Goal: Task Accomplishment & Management: Manage account settings

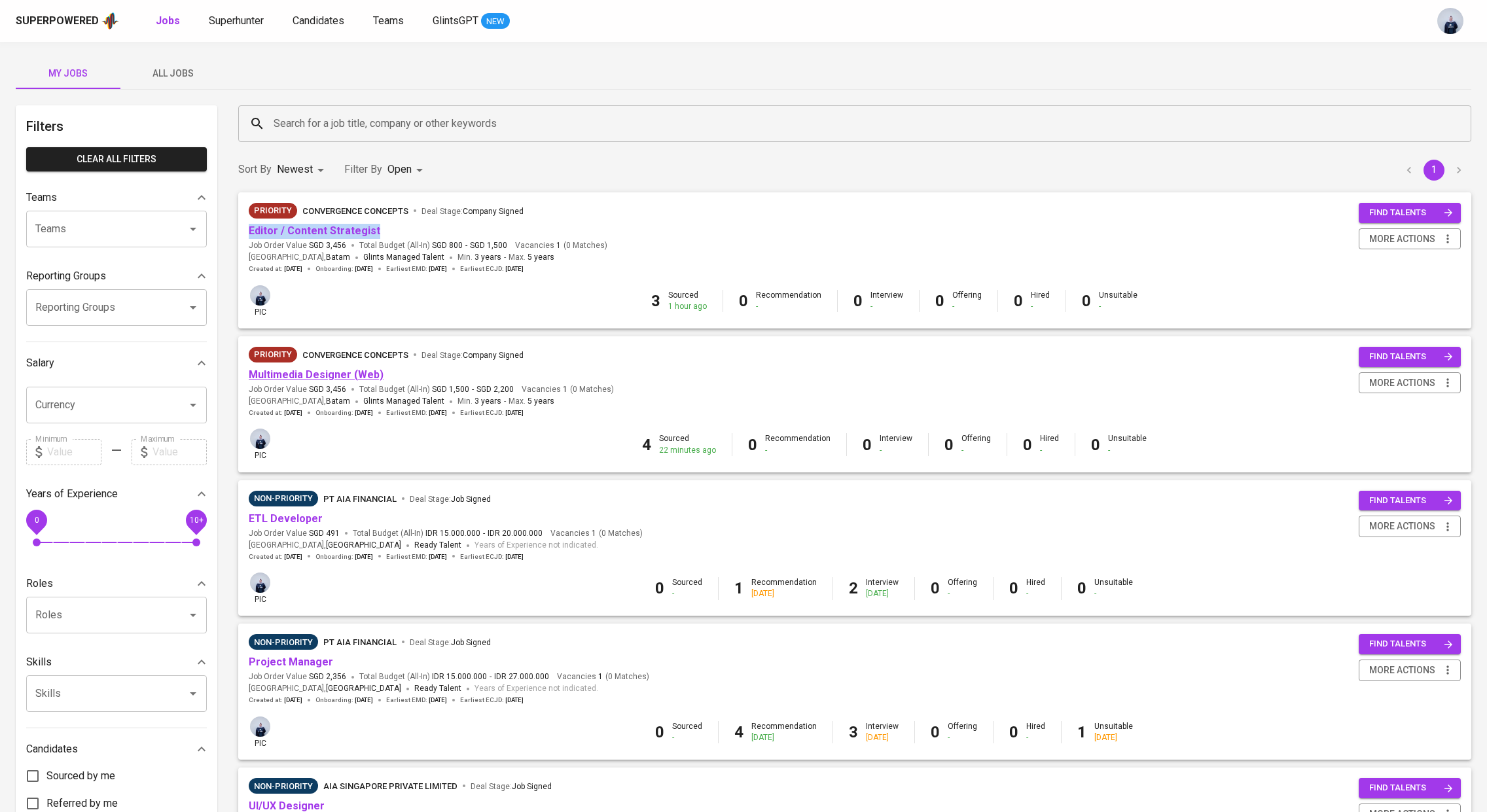
click at [326, 378] on link "Multimedia Designer (Web)" at bounding box center [316, 375] width 134 height 13
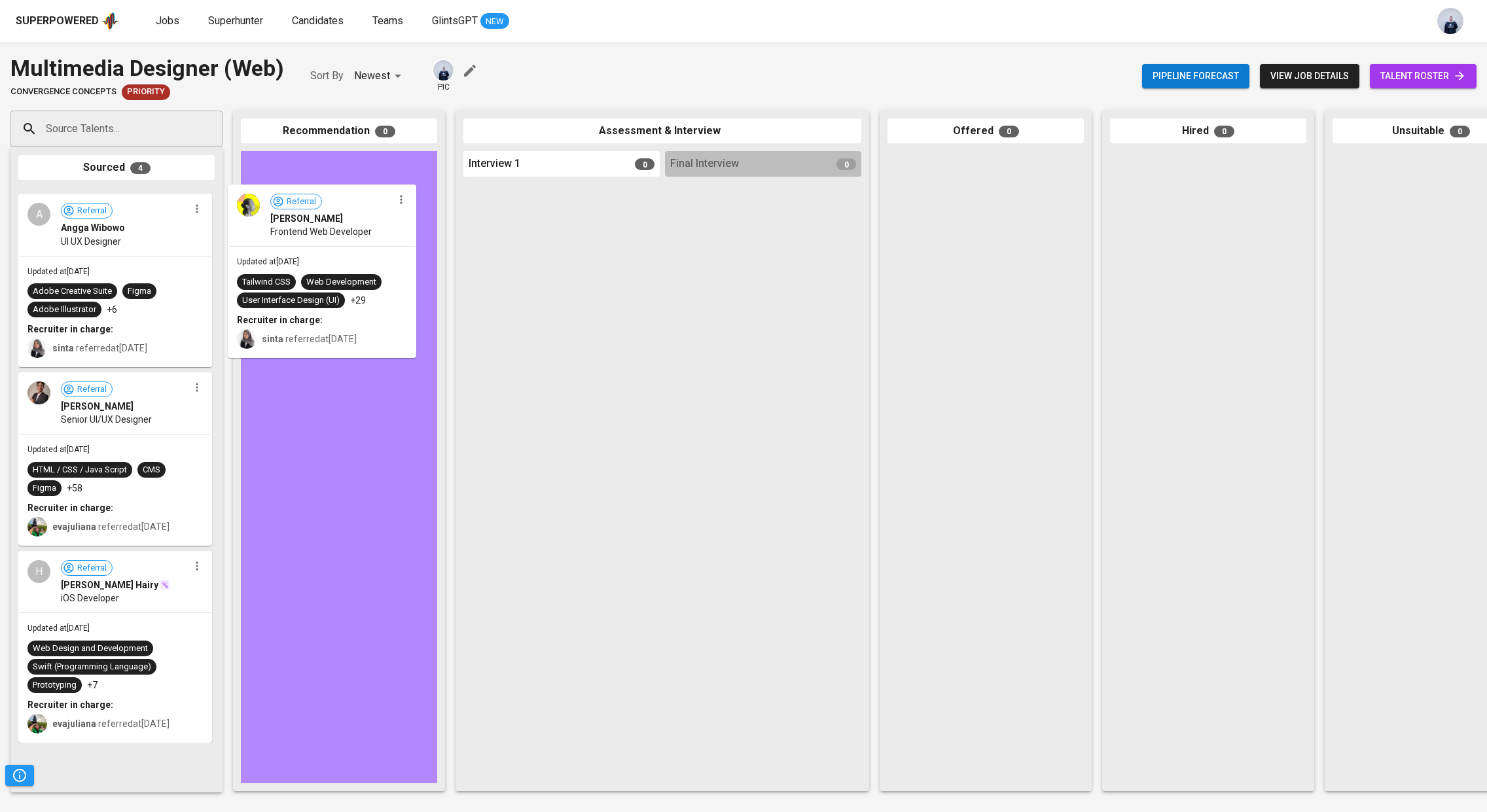
drag, startPoint x: 94, startPoint y: 273, endPoint x: 308, endPoint y: 270, distance: 214.0
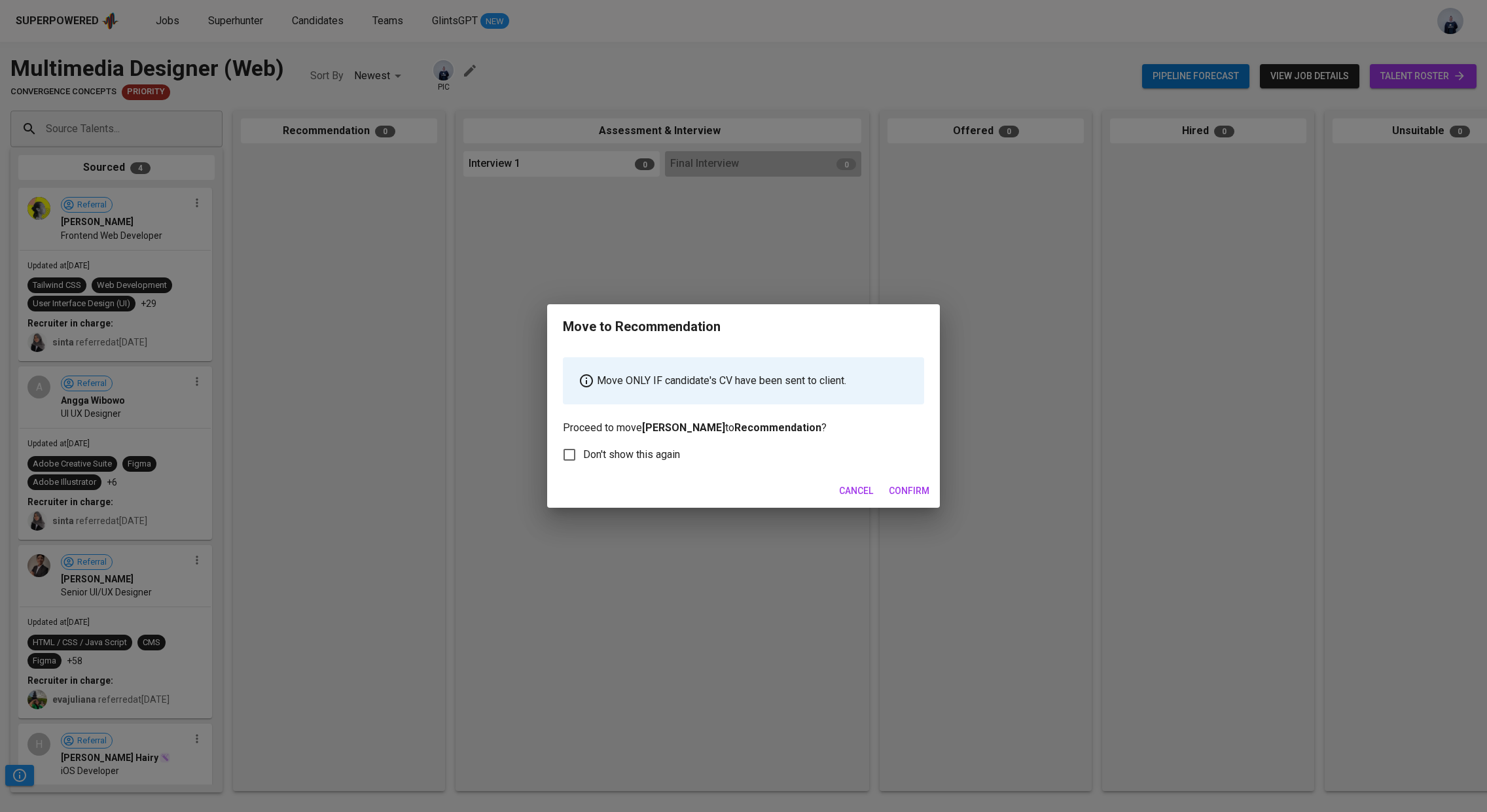
click at [910, 488] on span "Confirm" at bounding box center [908, 491] width 41 height 16
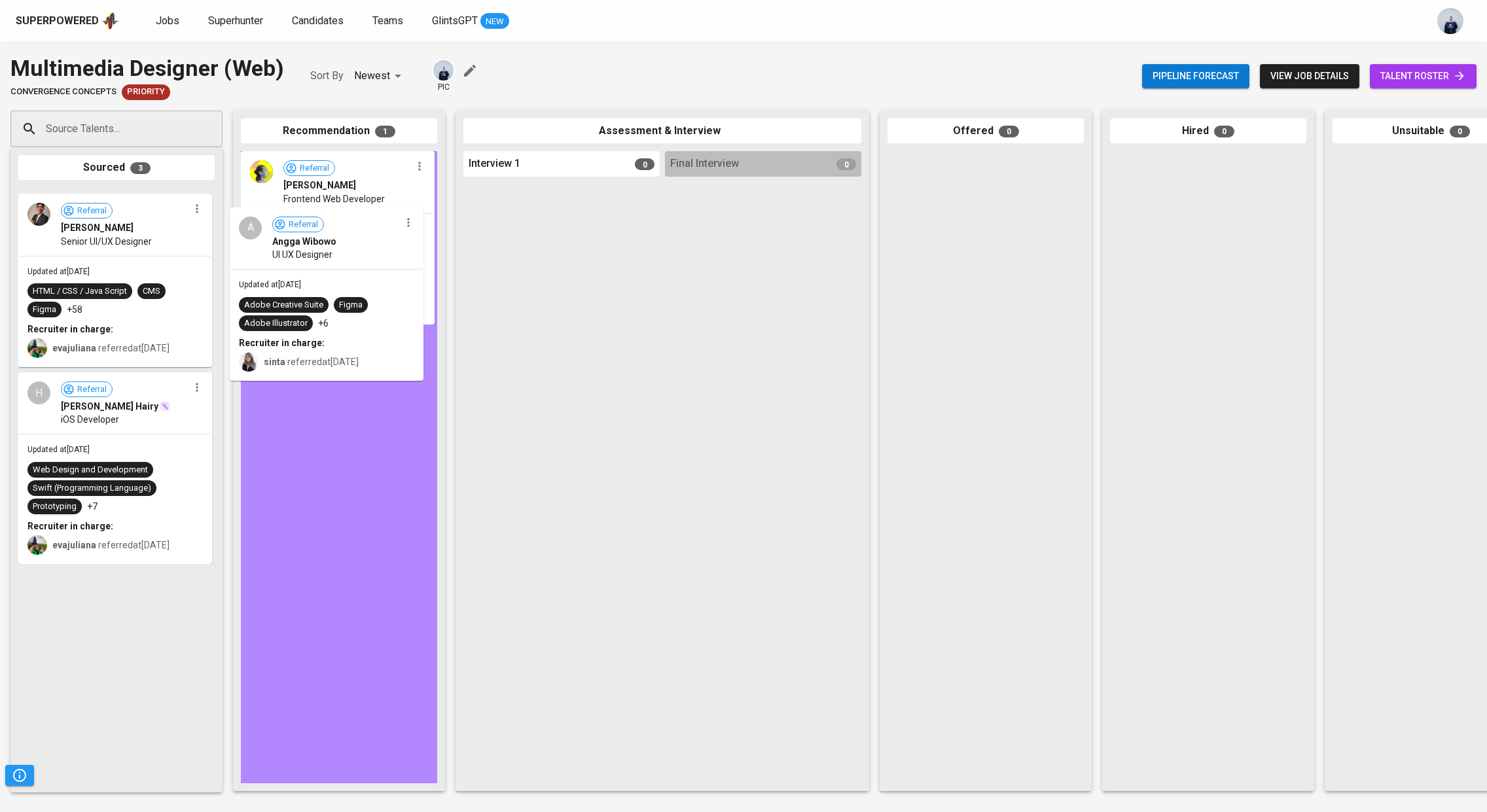
drag, startPoint x: 54, startPoint y: 251, endPoint x: 271, endPoint y: 269, distance: 217.7
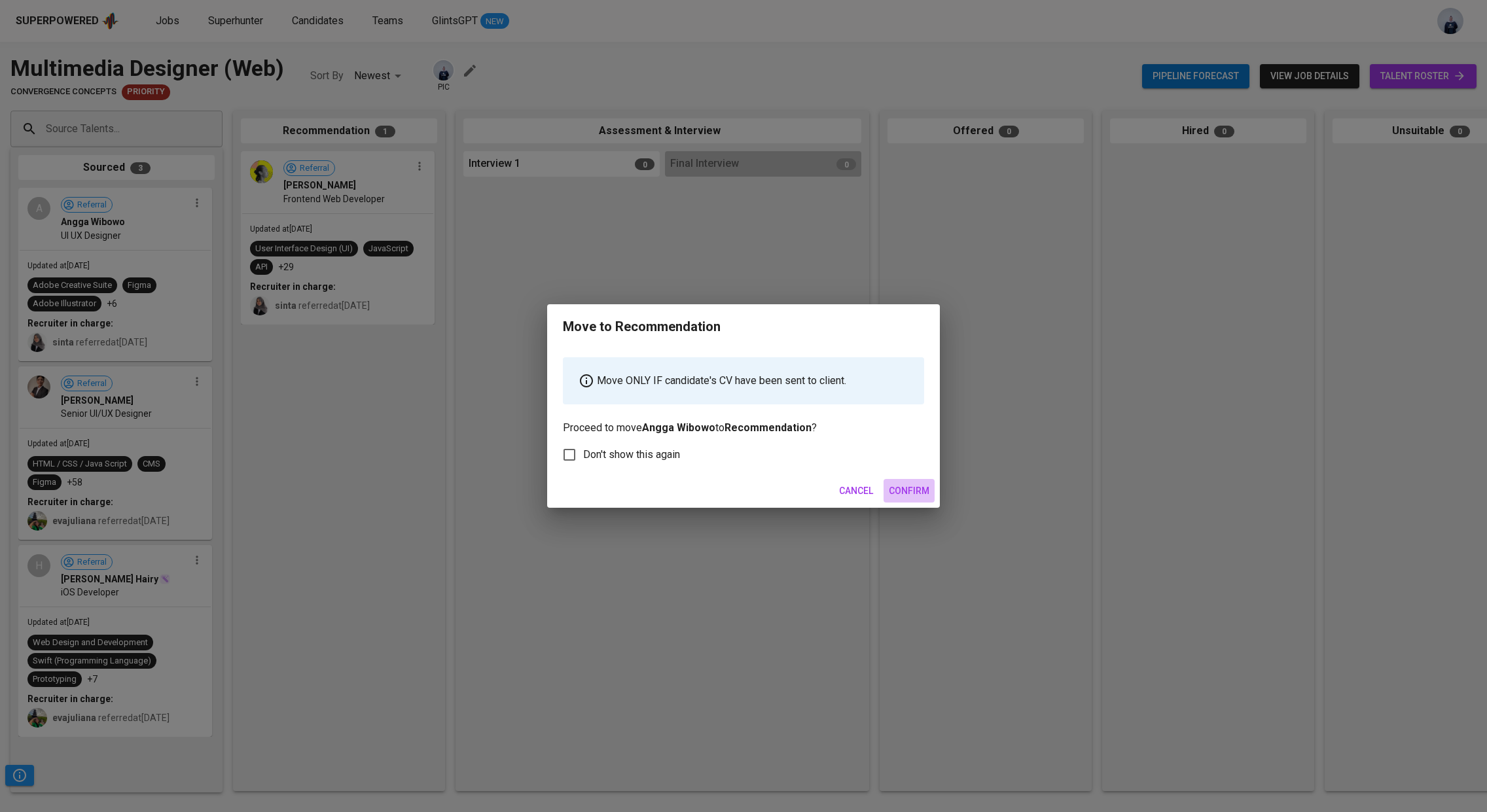
click at [913, 495] on span "Confirm" at bounding box center [908, 491] width 41 height 16
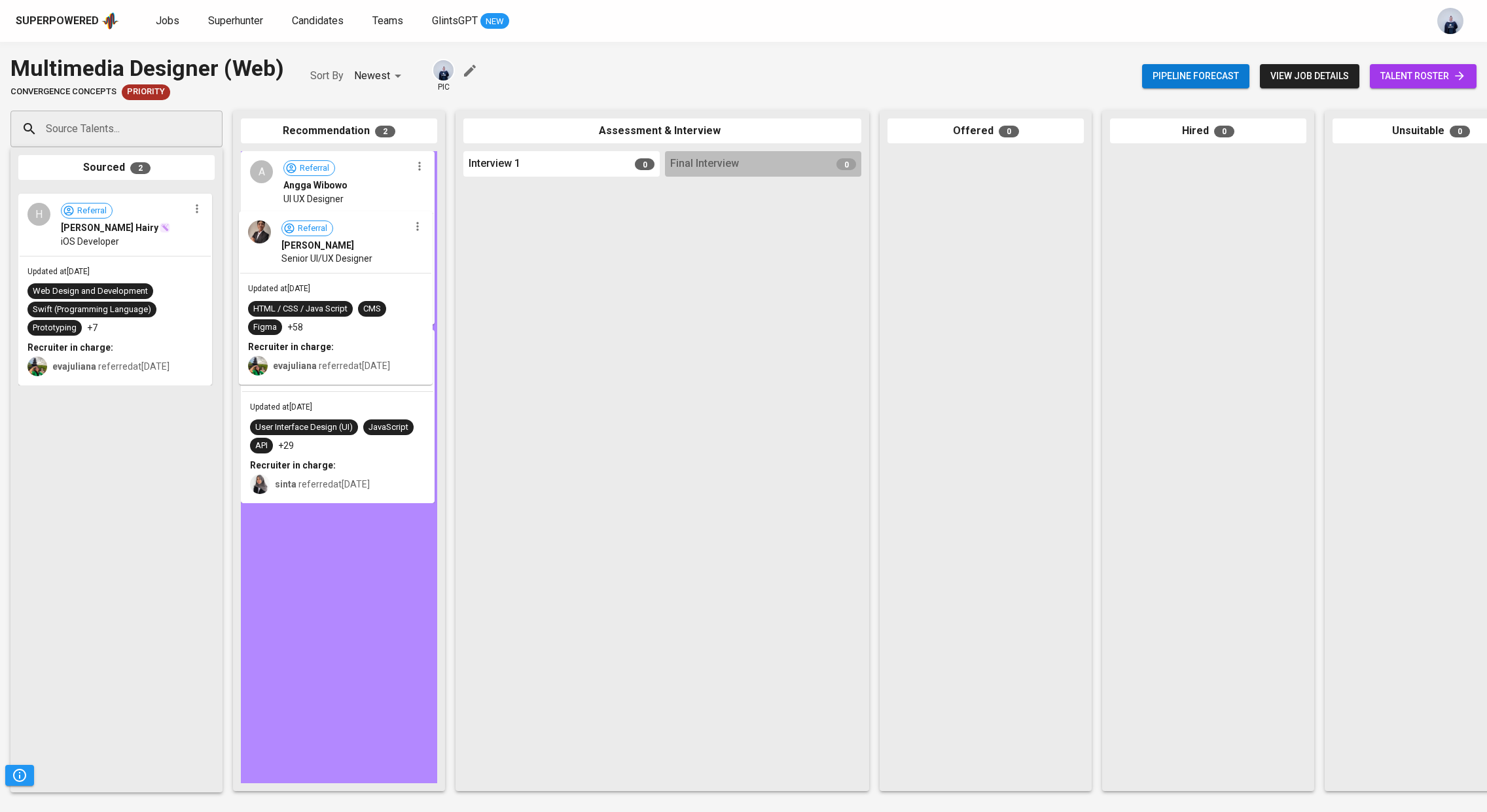
drag, startPoint x: 69, startPoint y: 259, endPoint x: 299, endPoint y: 282, distance: 231.1
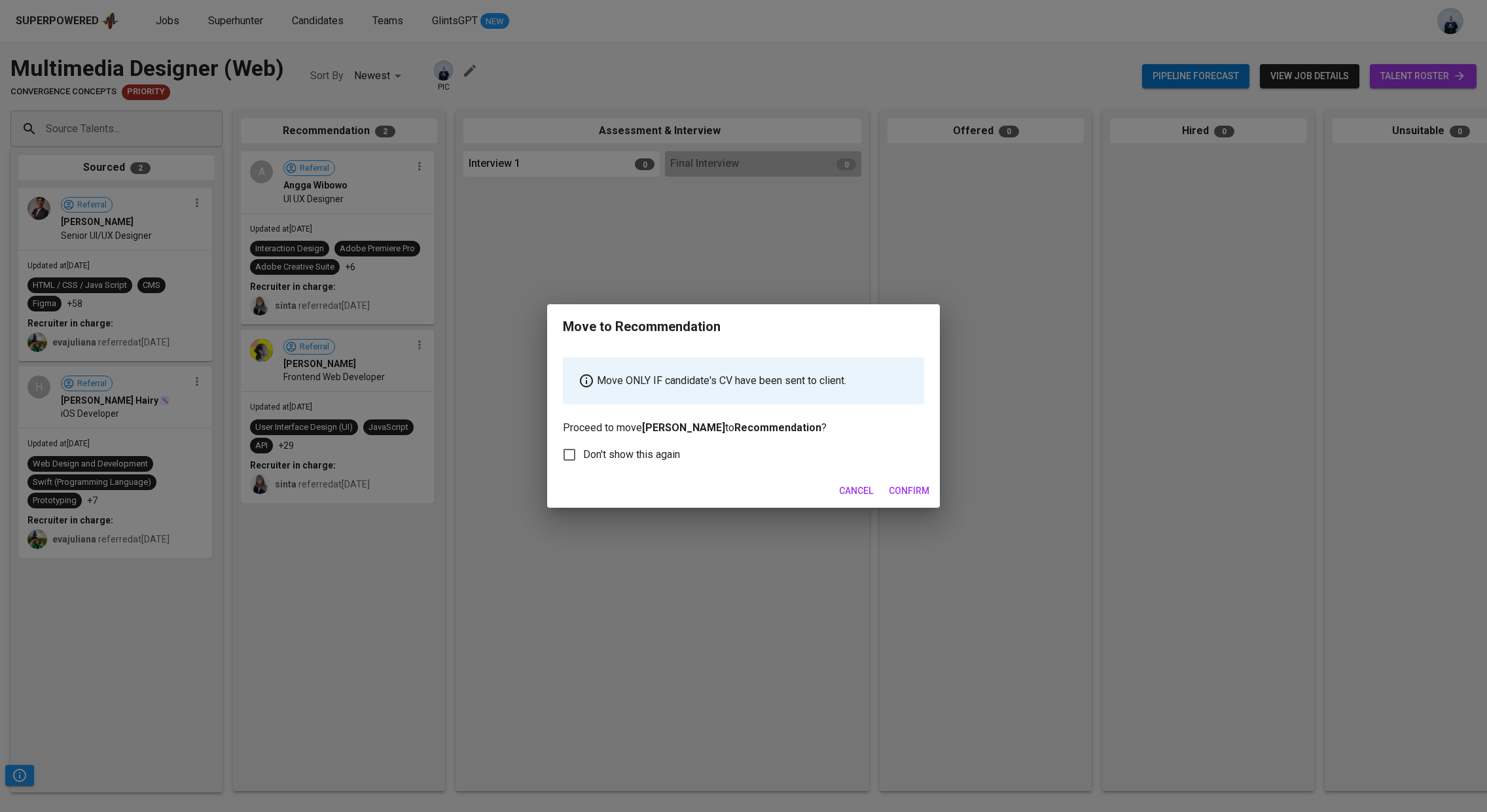
click at [918, 483] on span "Confirm" at bounding box center [908, 491] width 41 height 16
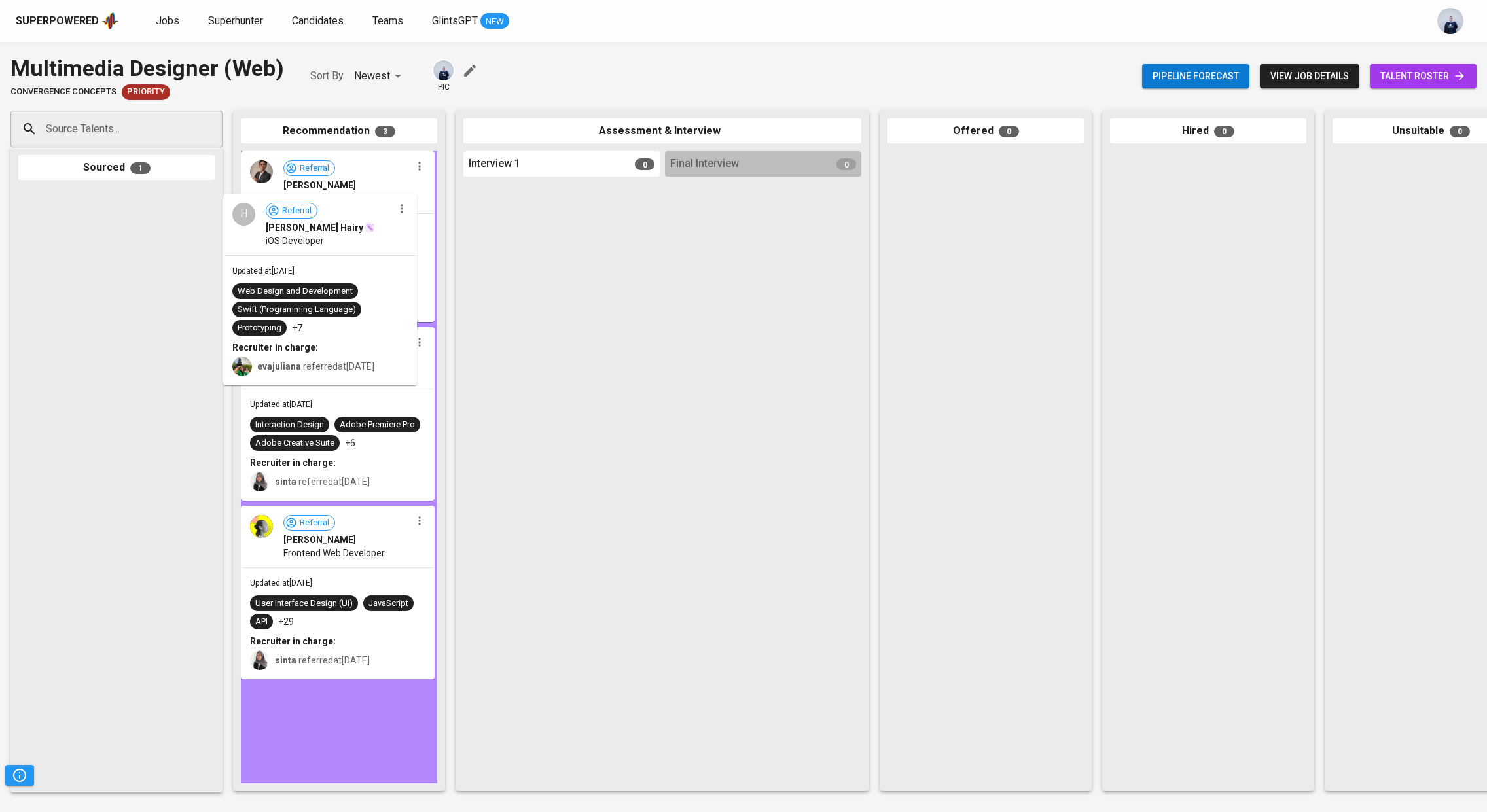
drag, startPoint x: 89, startPoint y: 275, endPoint x: 318, endPoint y: 286, distance: 229.3
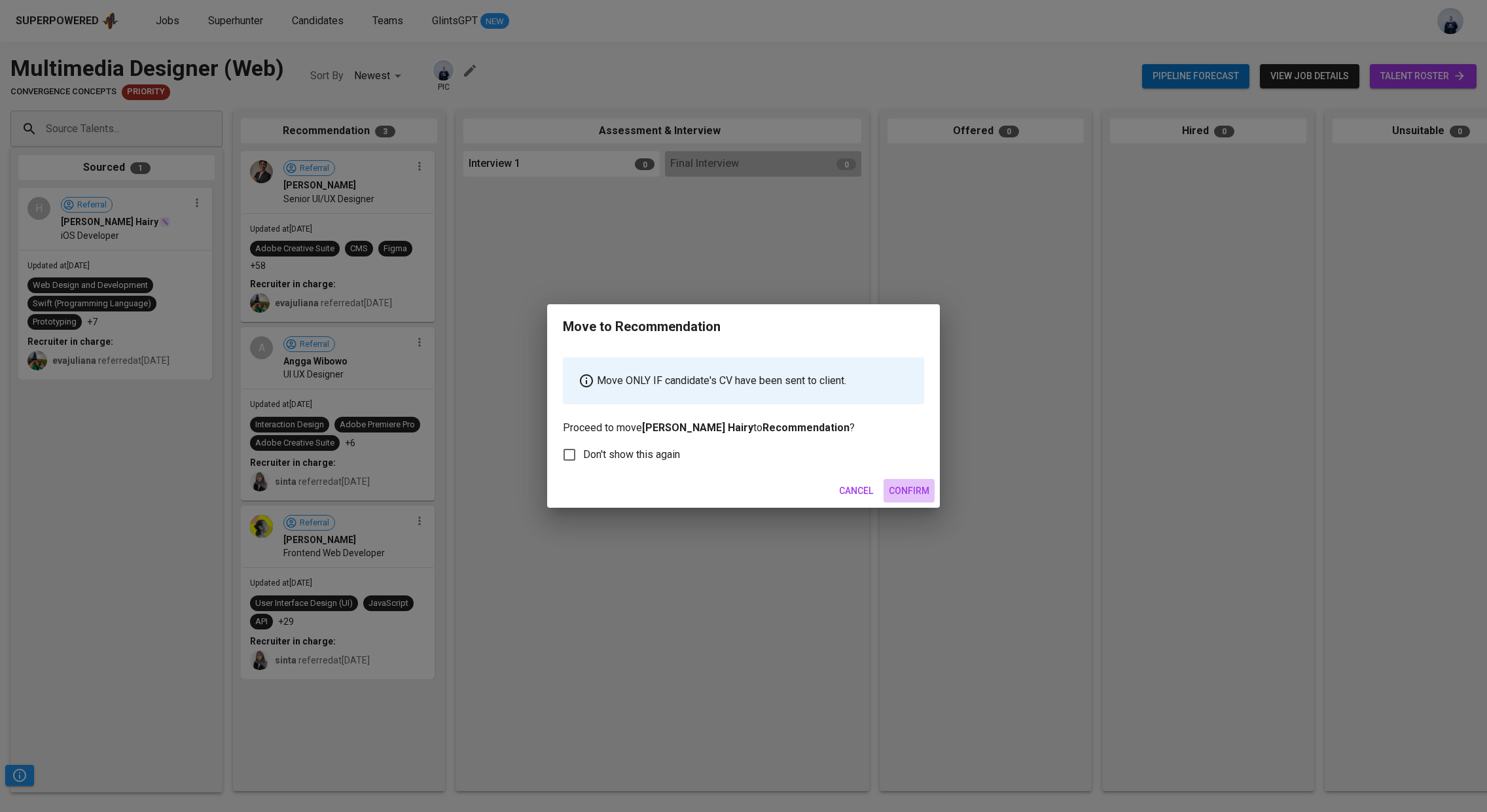
click at [920, 490] on span "Confirm" at bounding box center [908, 491] width 41 height 16
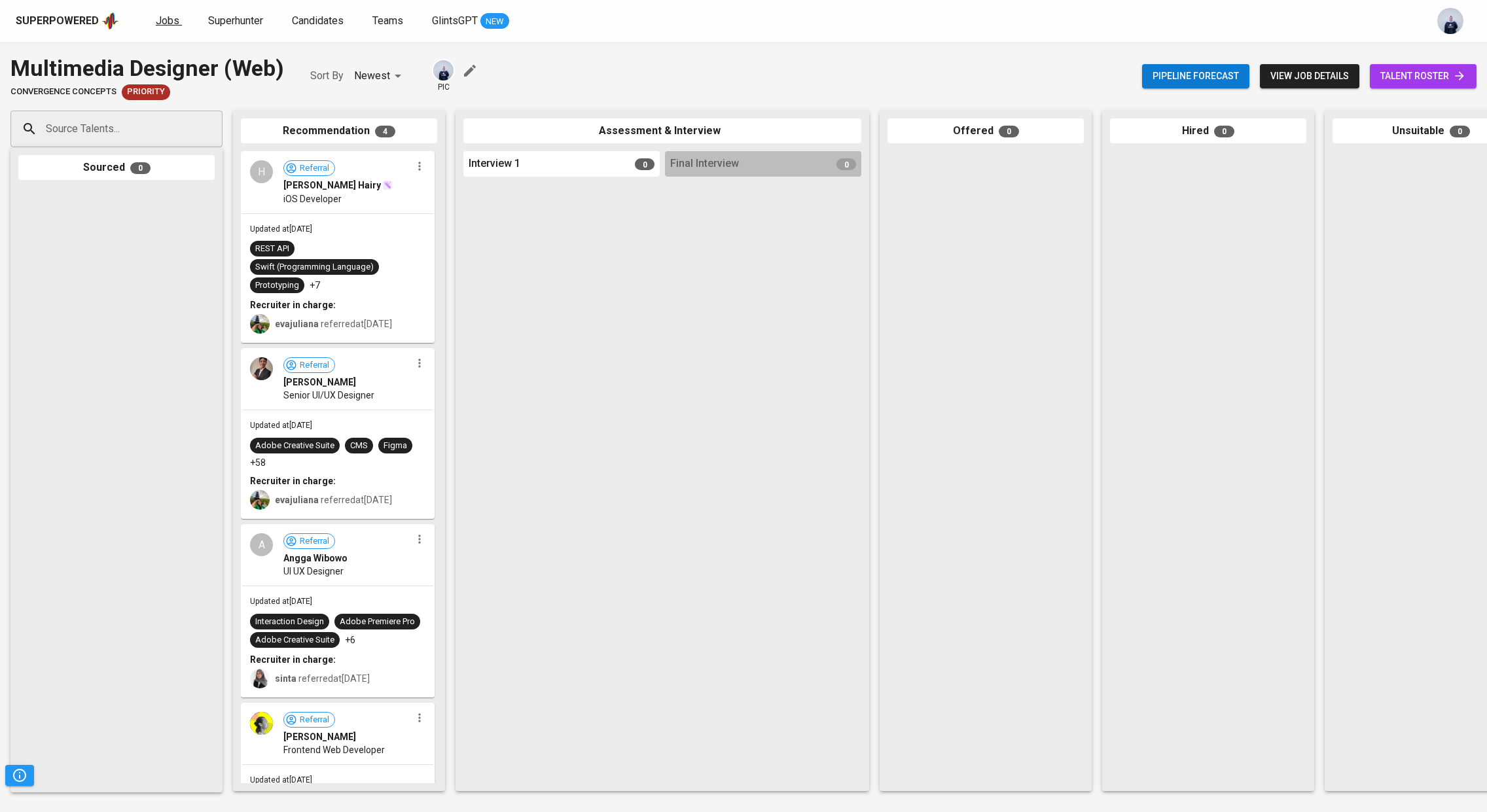
click at [164, 14] on span "Jobs" at bounding box center [168, 21] width 23 height 13
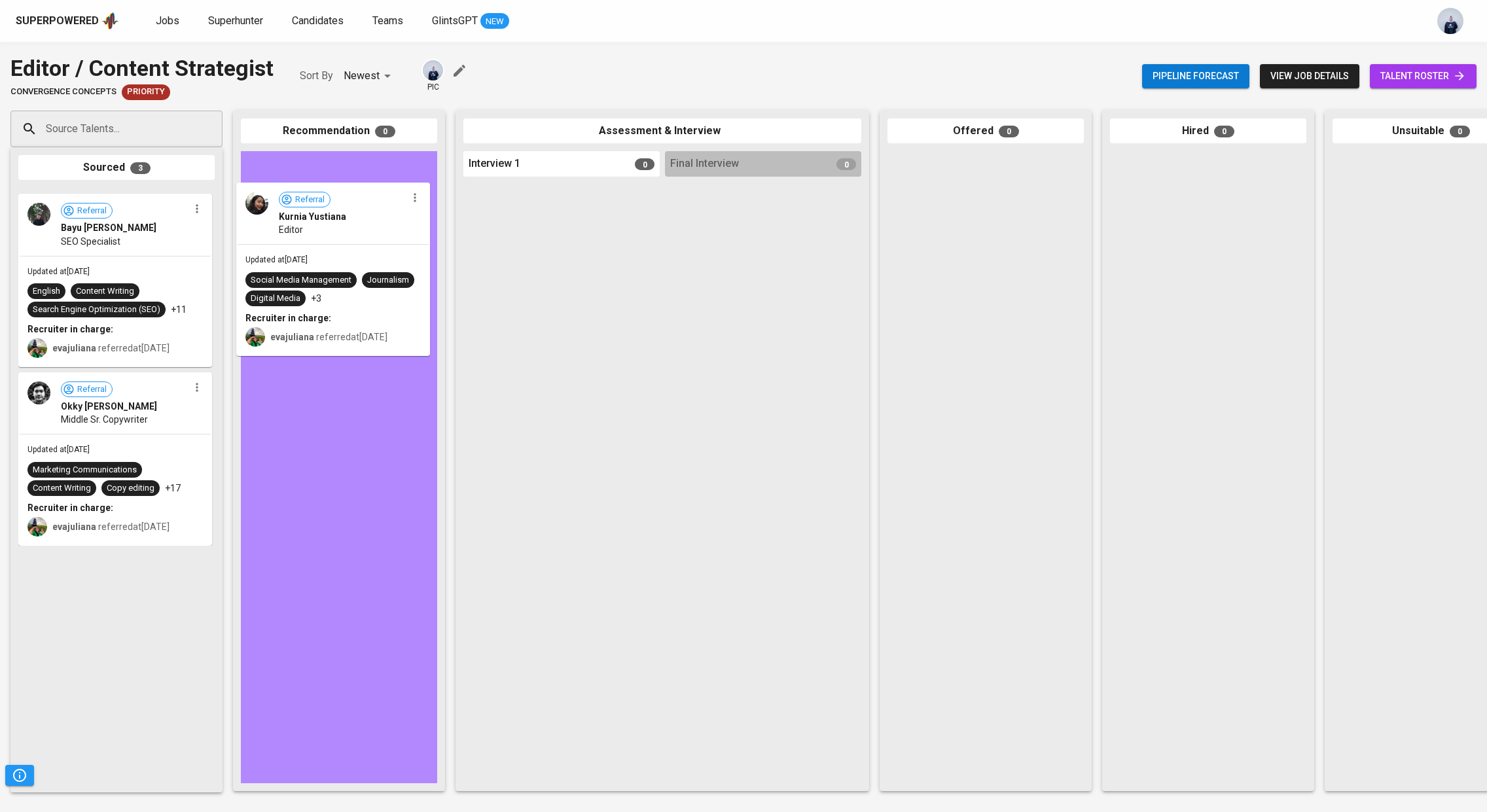
drag, startPoint x: 111, startPoint y: 221, endPoint x: 358, endPoint y: 215, distance: 247.1
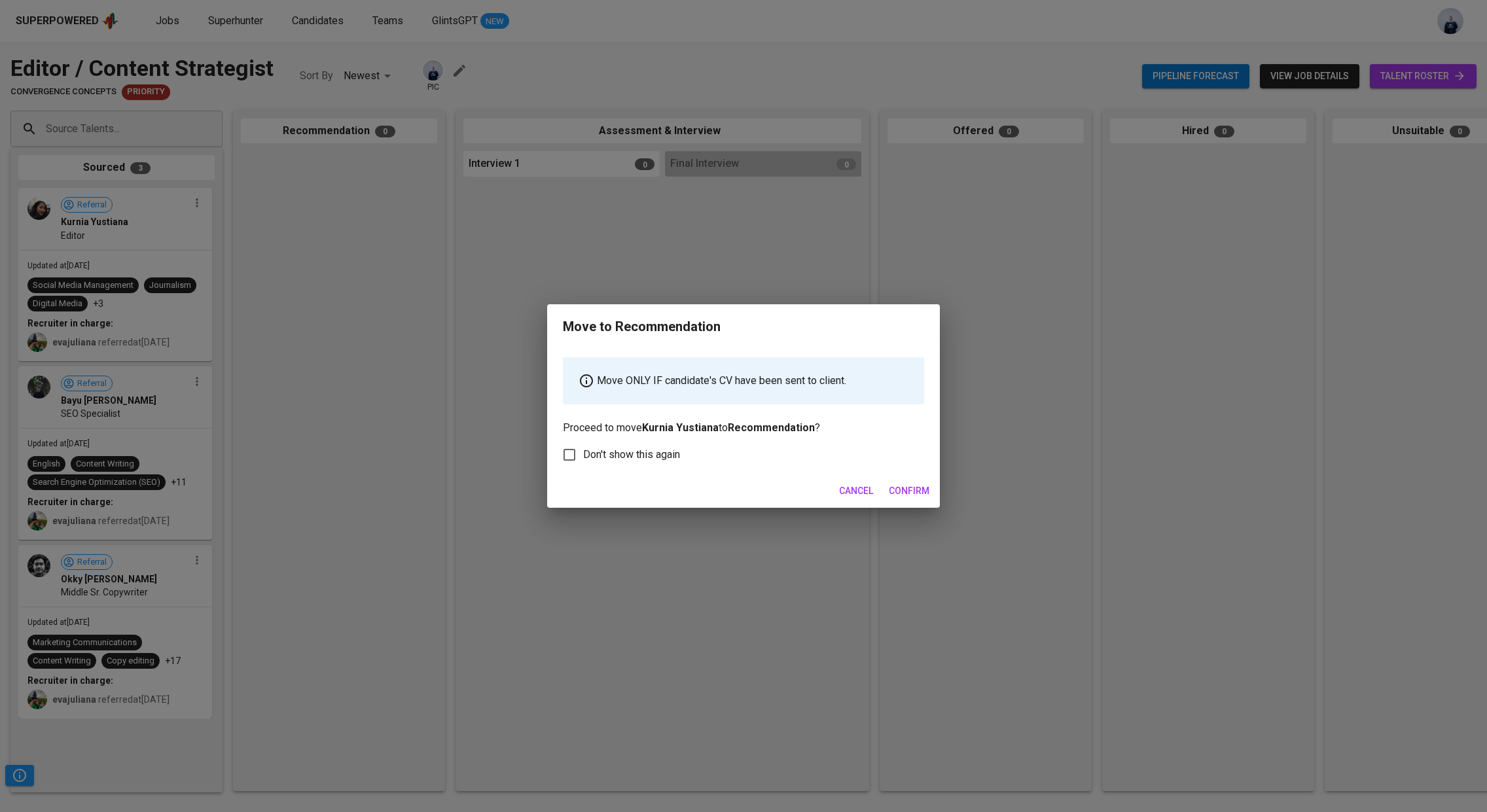
click at [923, 488] on span "Confirm" at bounding box center [908, 491] width 41 height 16
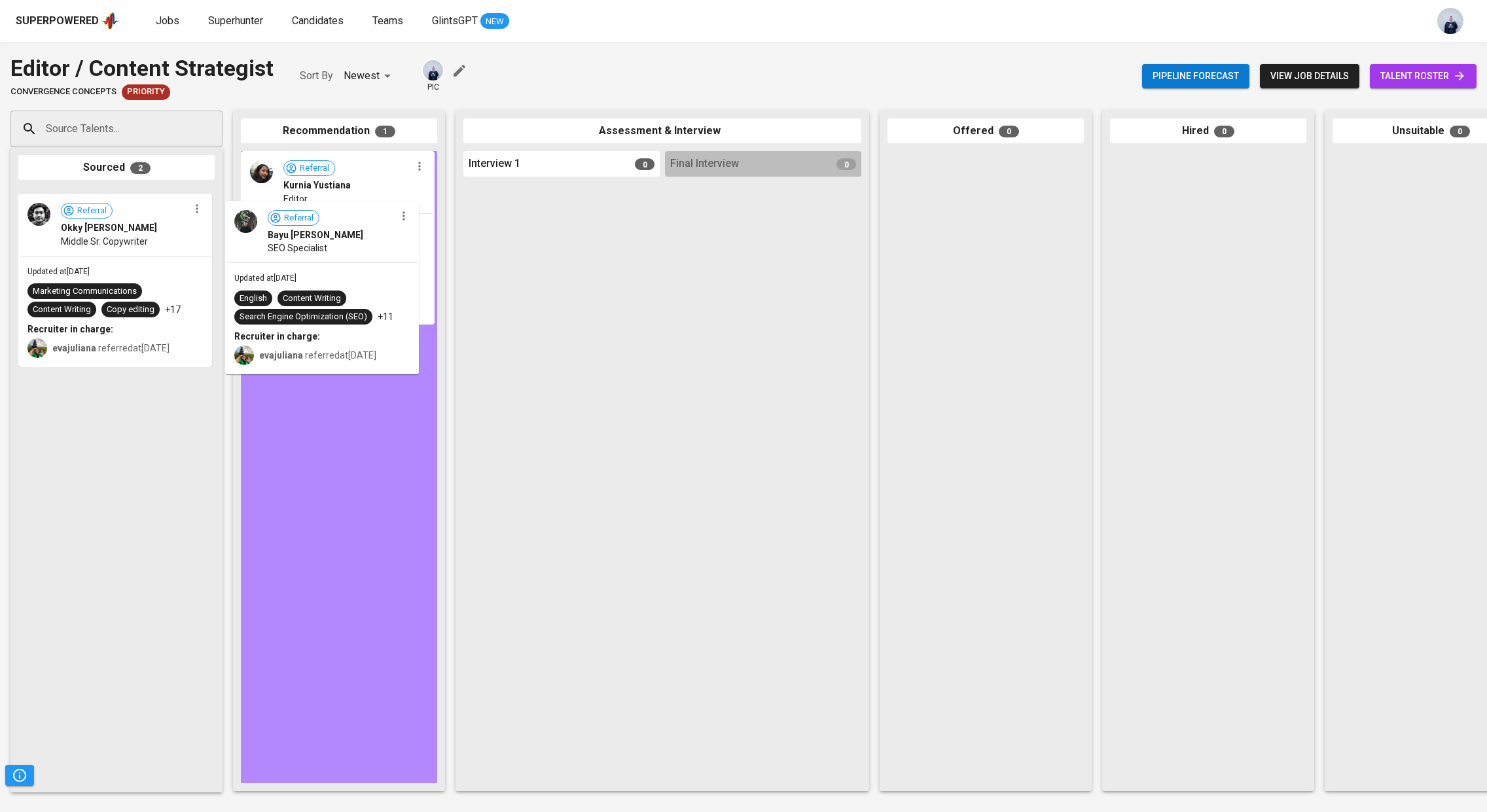
drag, startPoint x: 107, startPoint y: 280, endPoint x: 325, endPoint y: 293, distance: 218.4
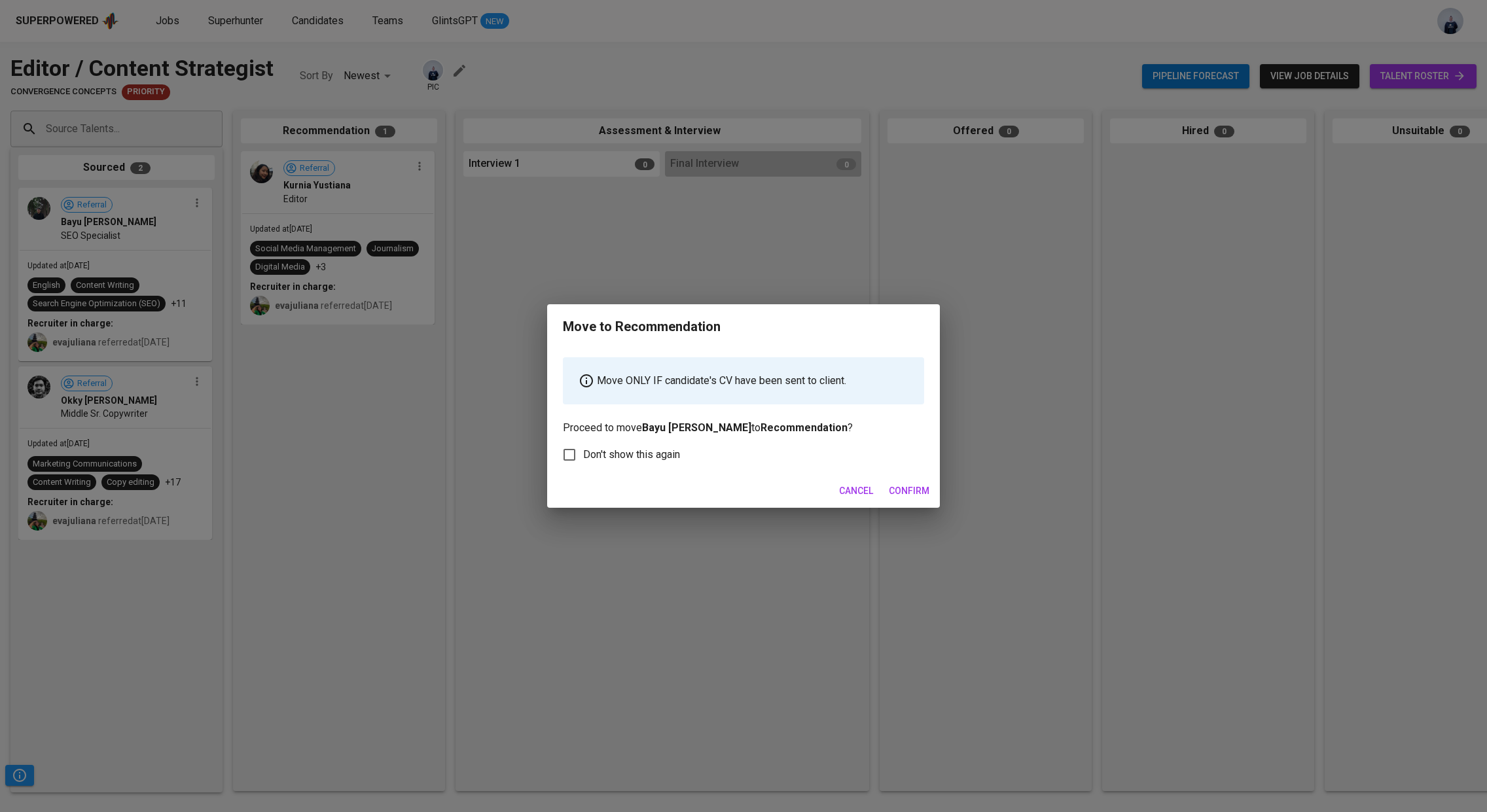
click at [914, 493] on span "Confirm" at bounding box center [908, 491] width 41 height 16
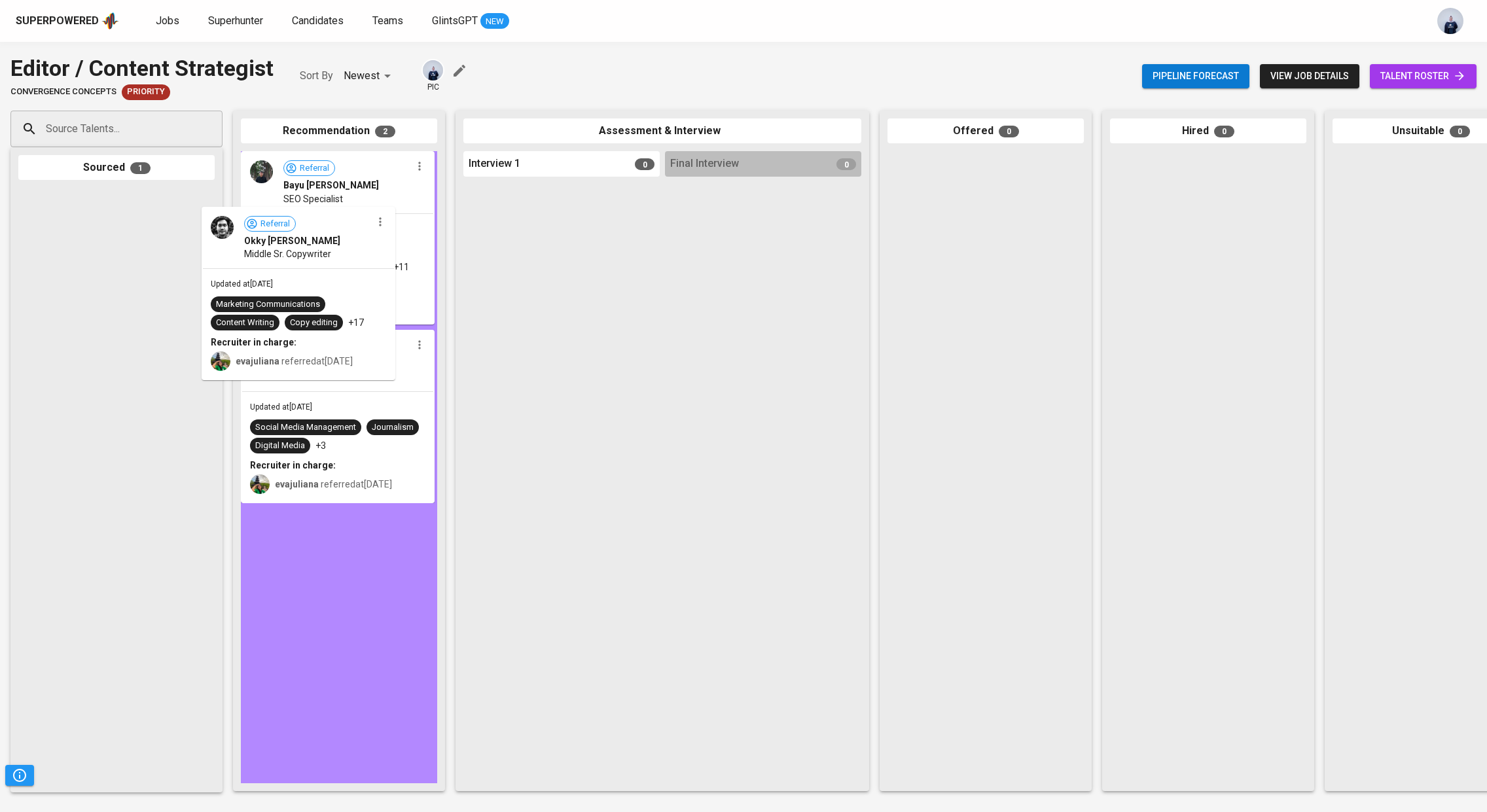
drag, startPoint x: 104, startPoint y: 262, endPoint x: 298, endPoint y: 280, distance: 194.8
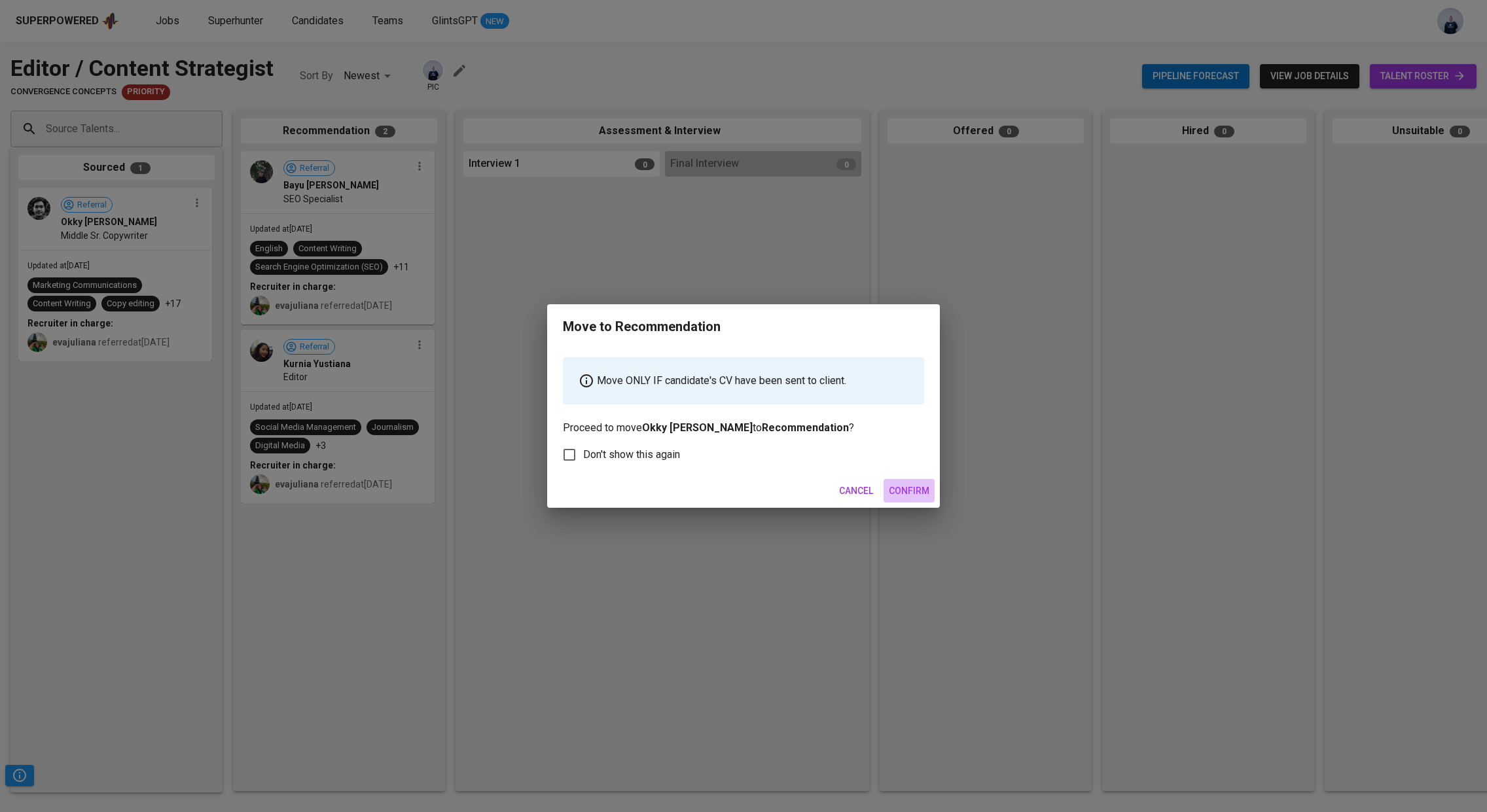
click at [914, 489] on span "Confirm" at bounding box center [908, 491] width 41 height 16
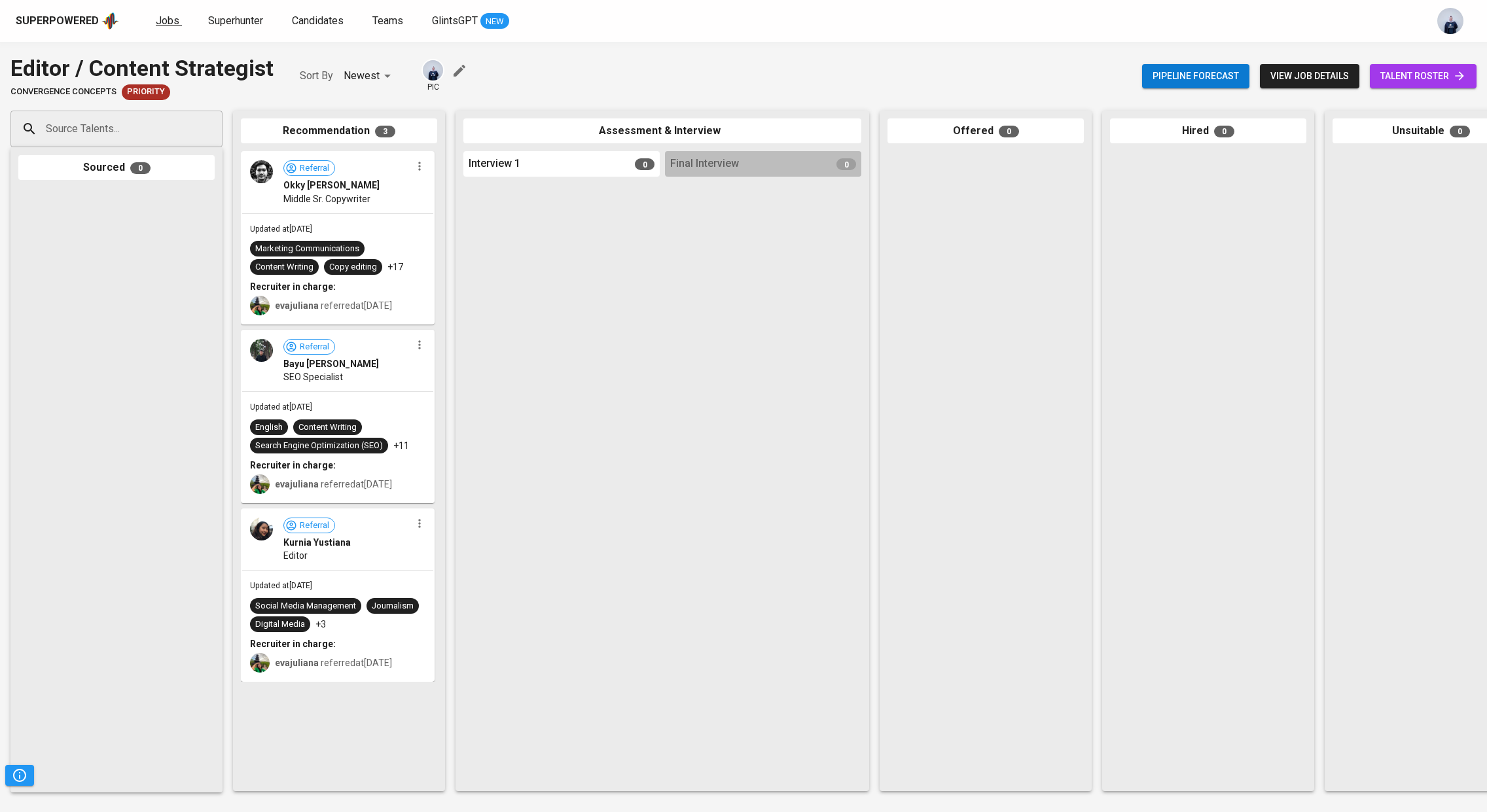
click at [160, 23] on span "Jobs" at bounding box center [168, 21] width 23 height 13
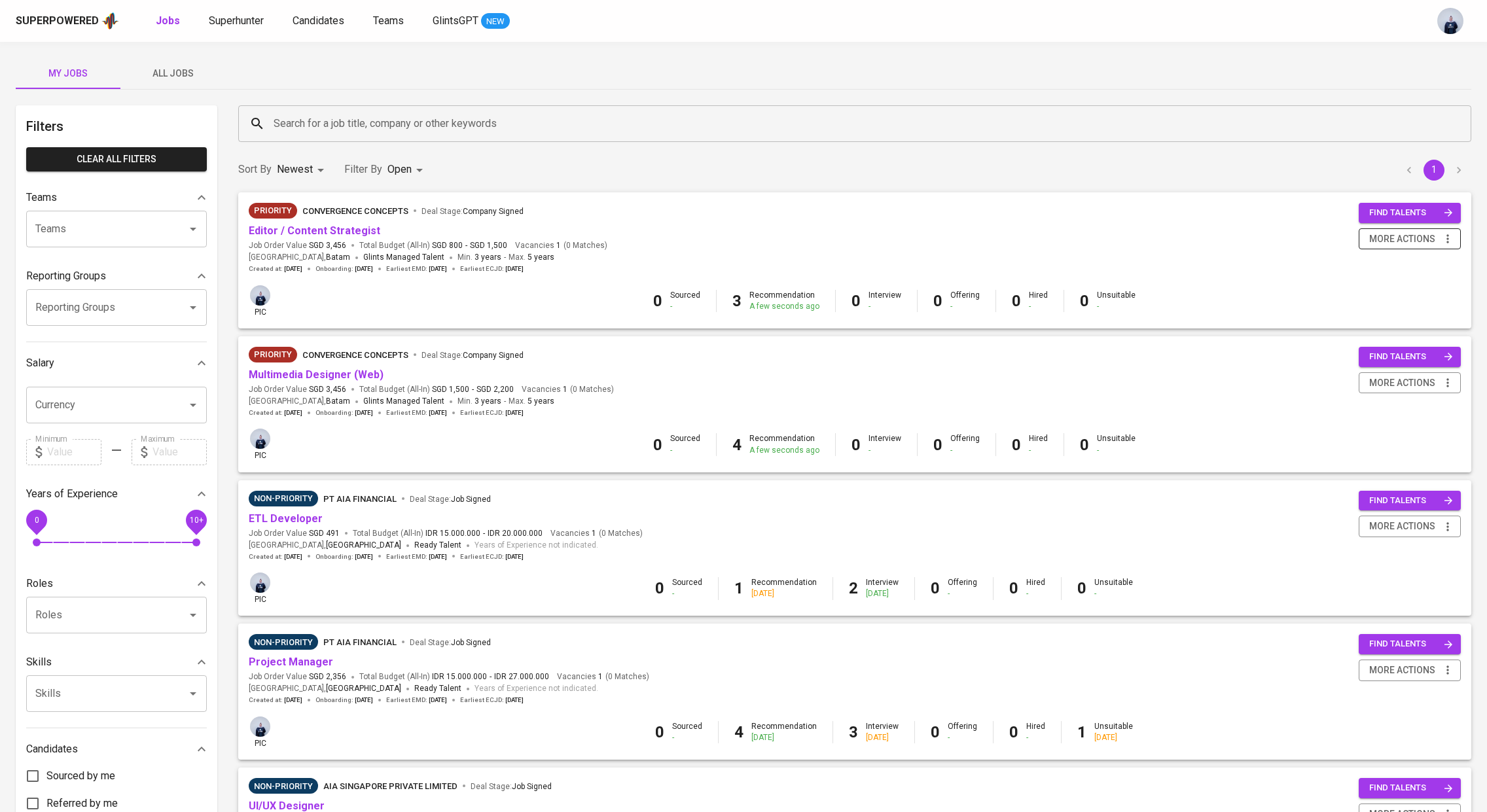
click at [1416, 240] on span "more actions" at bounding box center [1401, 239] width 66 height 16
click at [1368, 308] on div "Change to Non-priority" at bounding box center [1392, 310] width 115 height 14
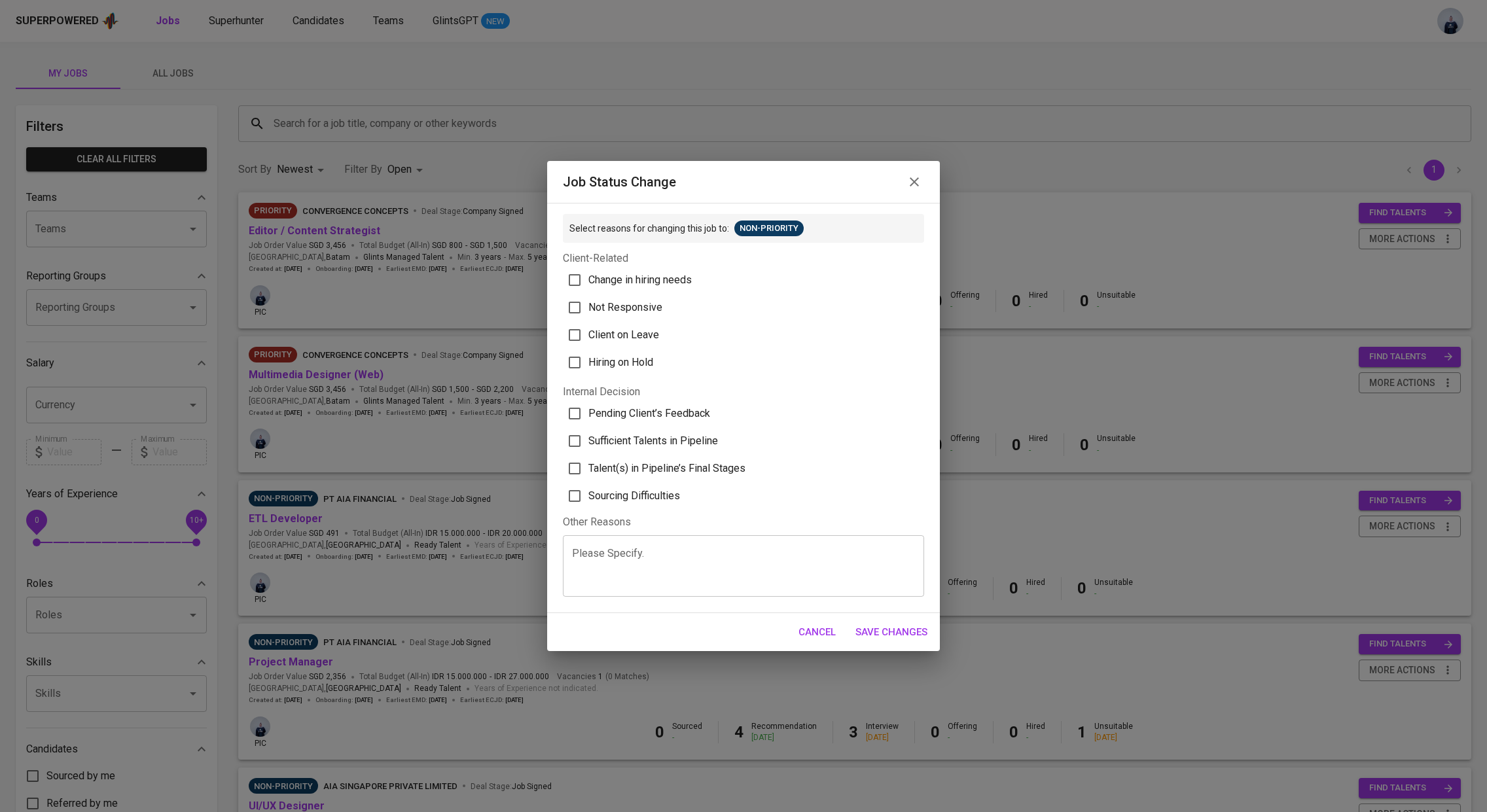
click at [680, 415] on span "Pending Client’s Feedback" at bounding box center [648, 413] width 122 height 15
click at [588, 415] on input "Pending Client’s Feedback" at bounding box center [574, 413] width 27 height 27
checkbox input "true"
click at [879, 631] on span "Save Changes" at bounding box center [891, 632] width 72 height 17
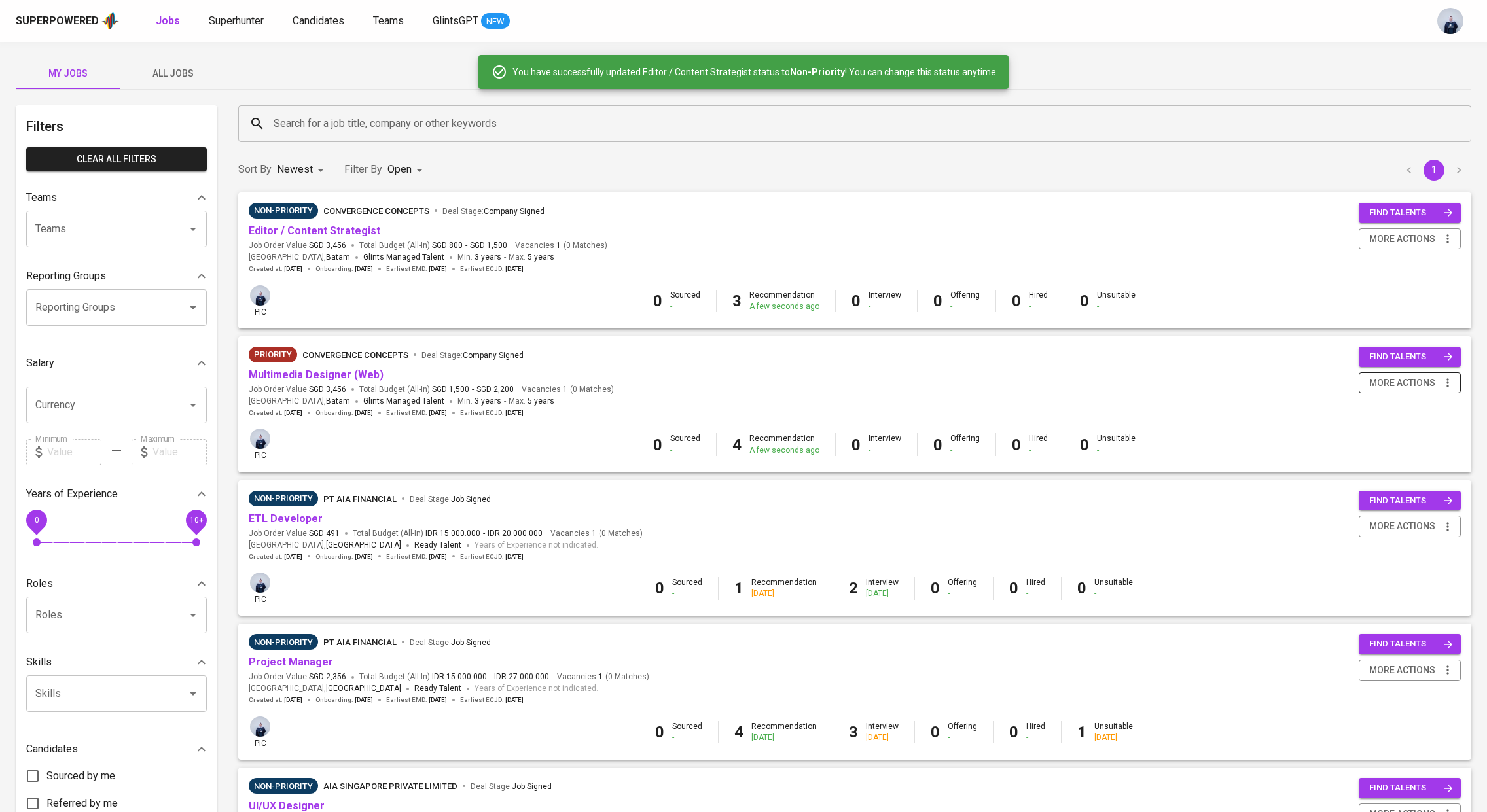
click at [1391, 384] on span "more actions" at bounding box center [1401, 383] width 66 height 16
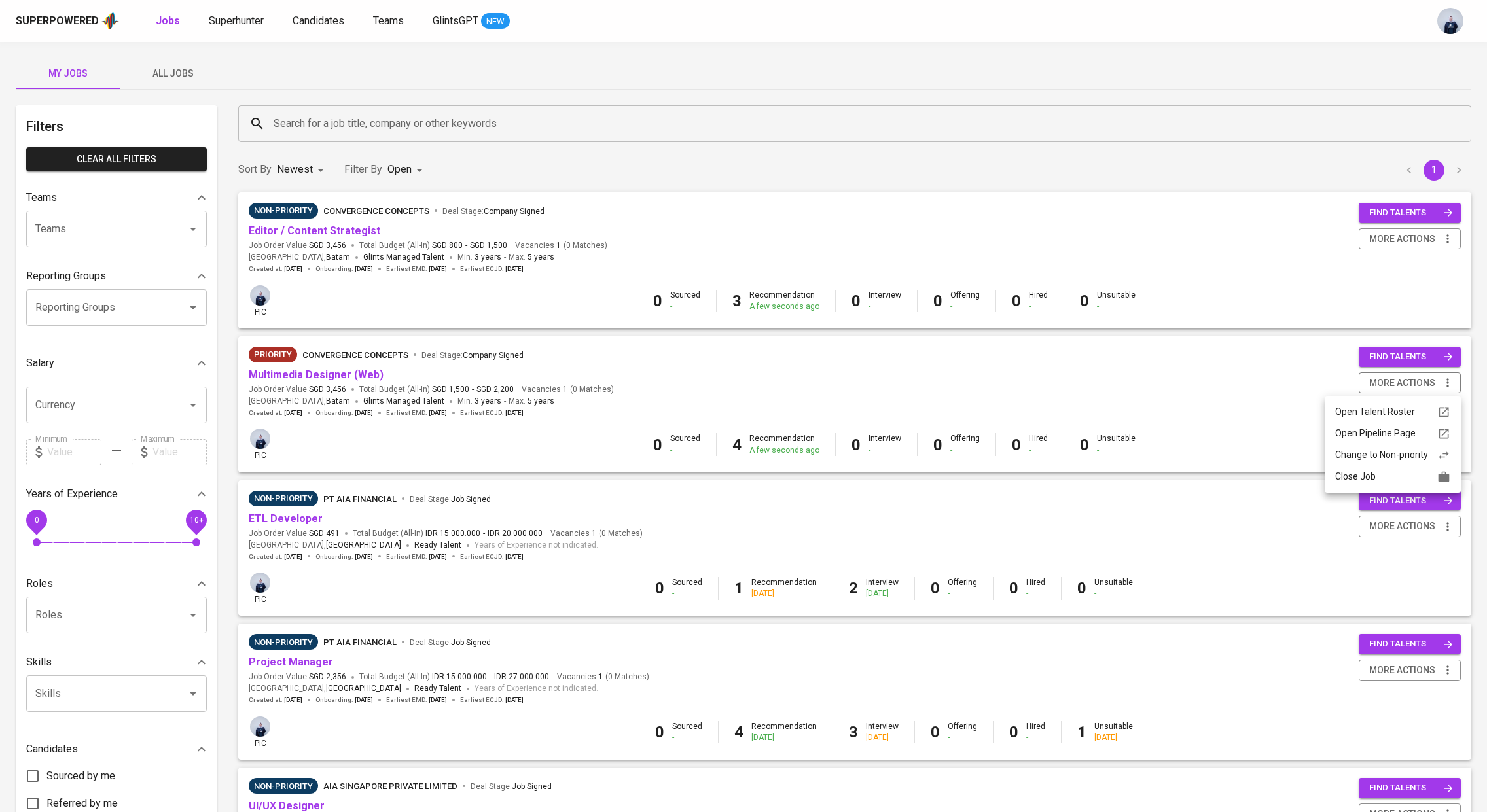
click at [1376, 455] on div "Change to Non-priority" at bounding box center [1392, 454] width 115 height 14
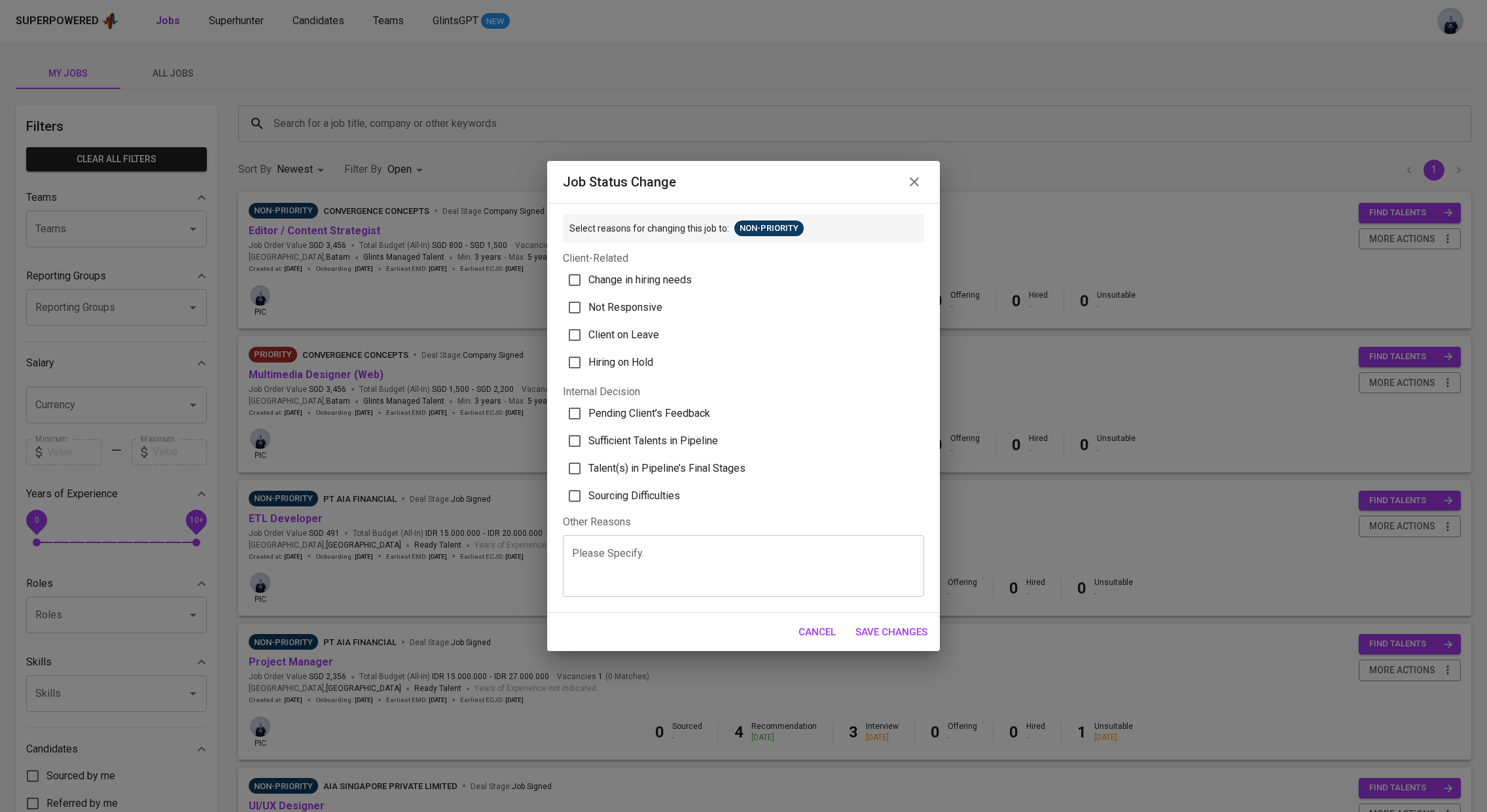
click at [650, 411] on span "Pending Client’s Feedback" at bounding box center [648, 413] width 122 height 15
click at [588, 411] on input "Pending Client’s Feedback" at bounding box center [574, 413] width 27 height 27
checkbox input "true"
click at [910, 632] on span "Save Changes" at bounding box center [891, 632] width 72 height 17
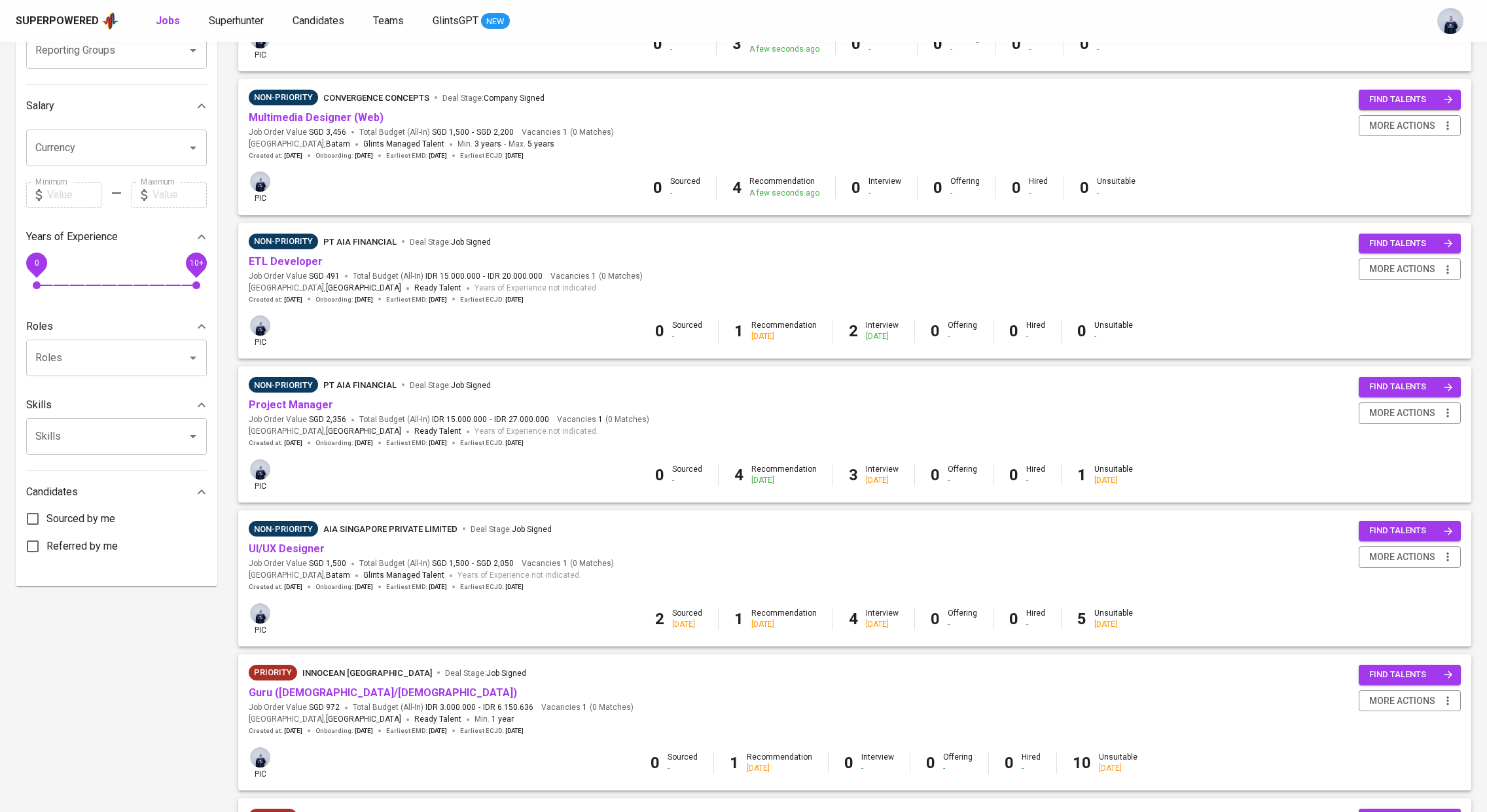
scroll to position [243, 0]
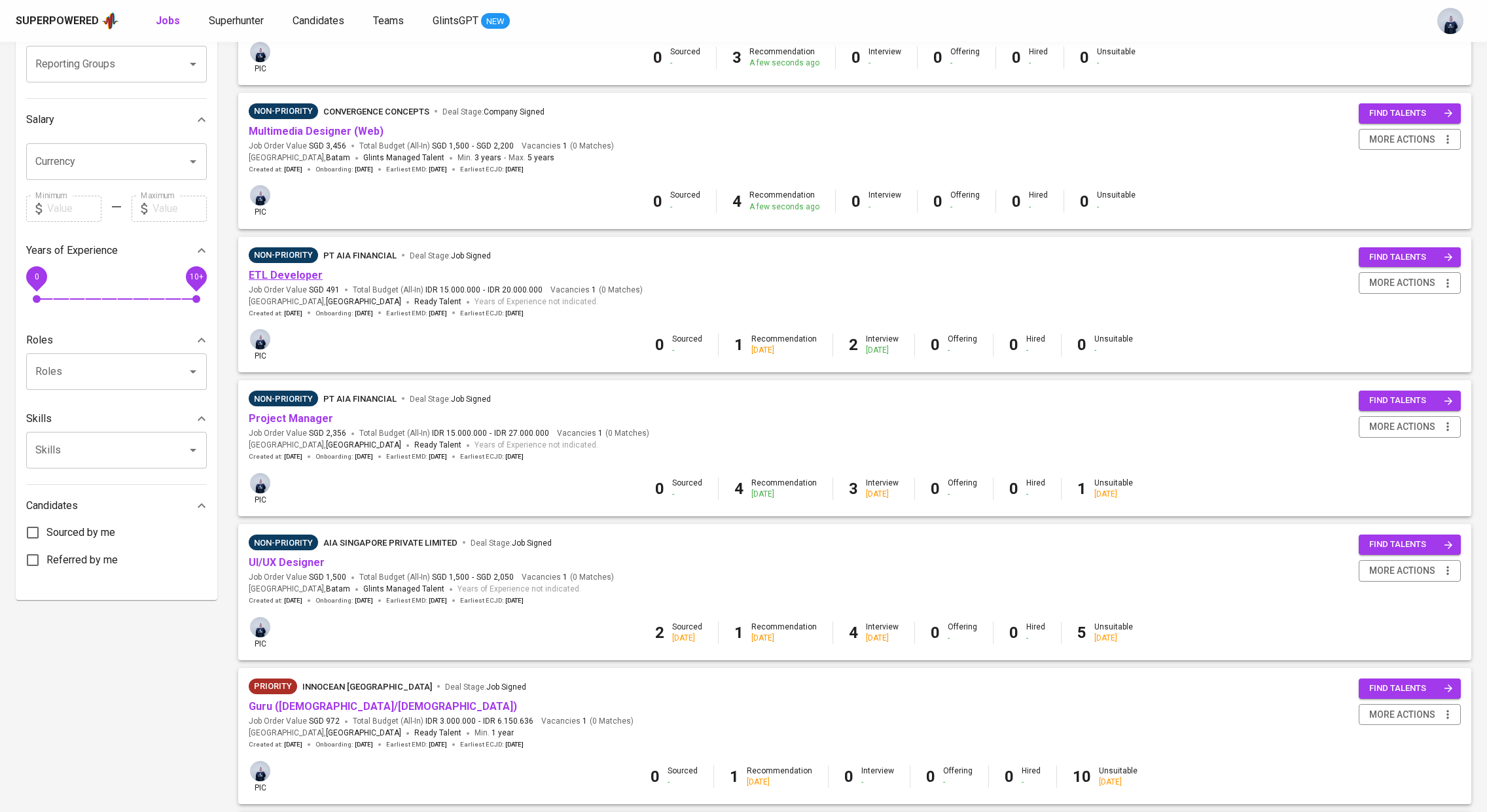
click at [289, 278] on link "ETL Developer" at bounding box center [286, 275] width 74 height 13
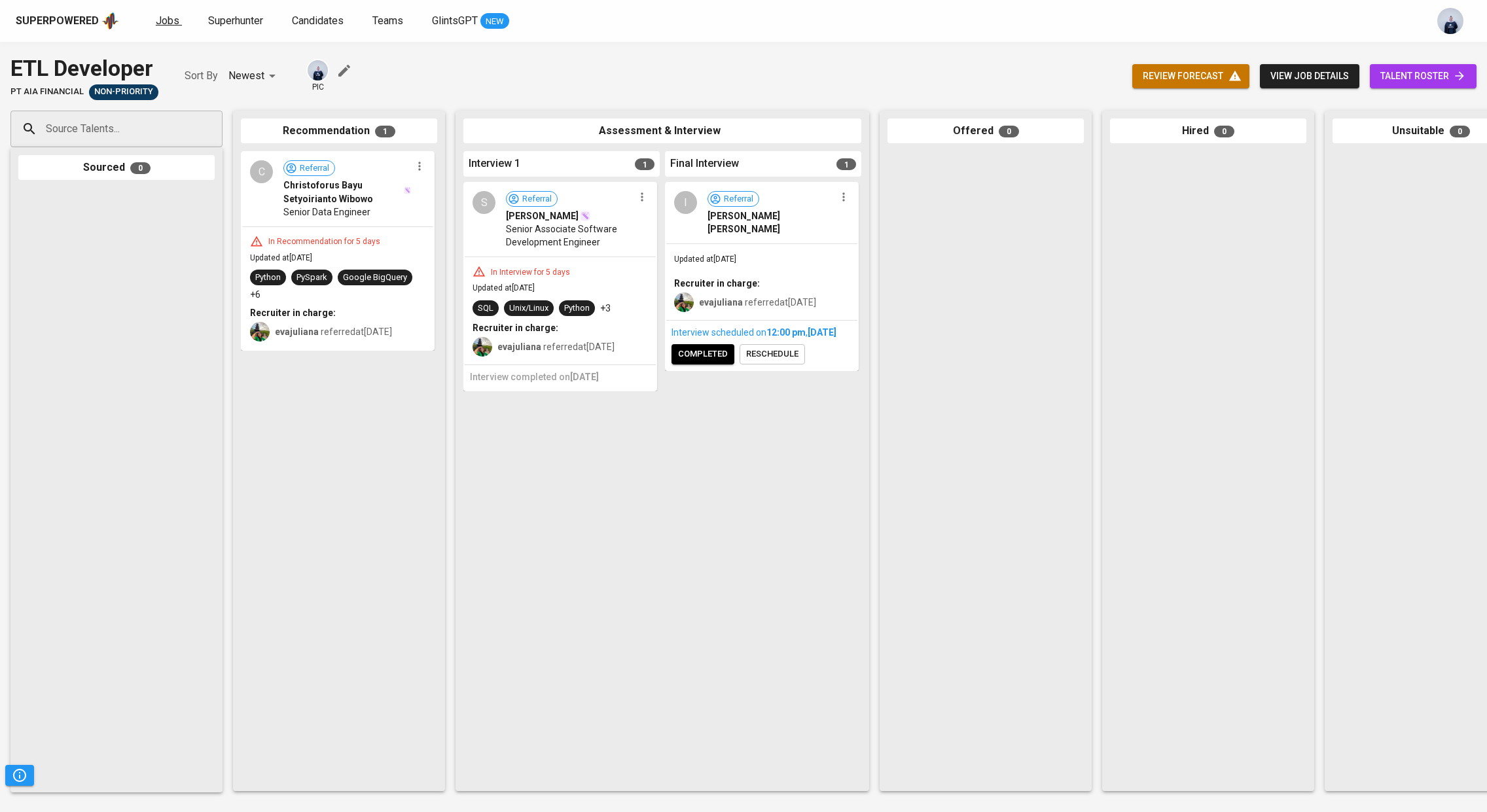
click at [161, 14] on span "Jobs" at bounding box center [168, 21] width 23 height 13
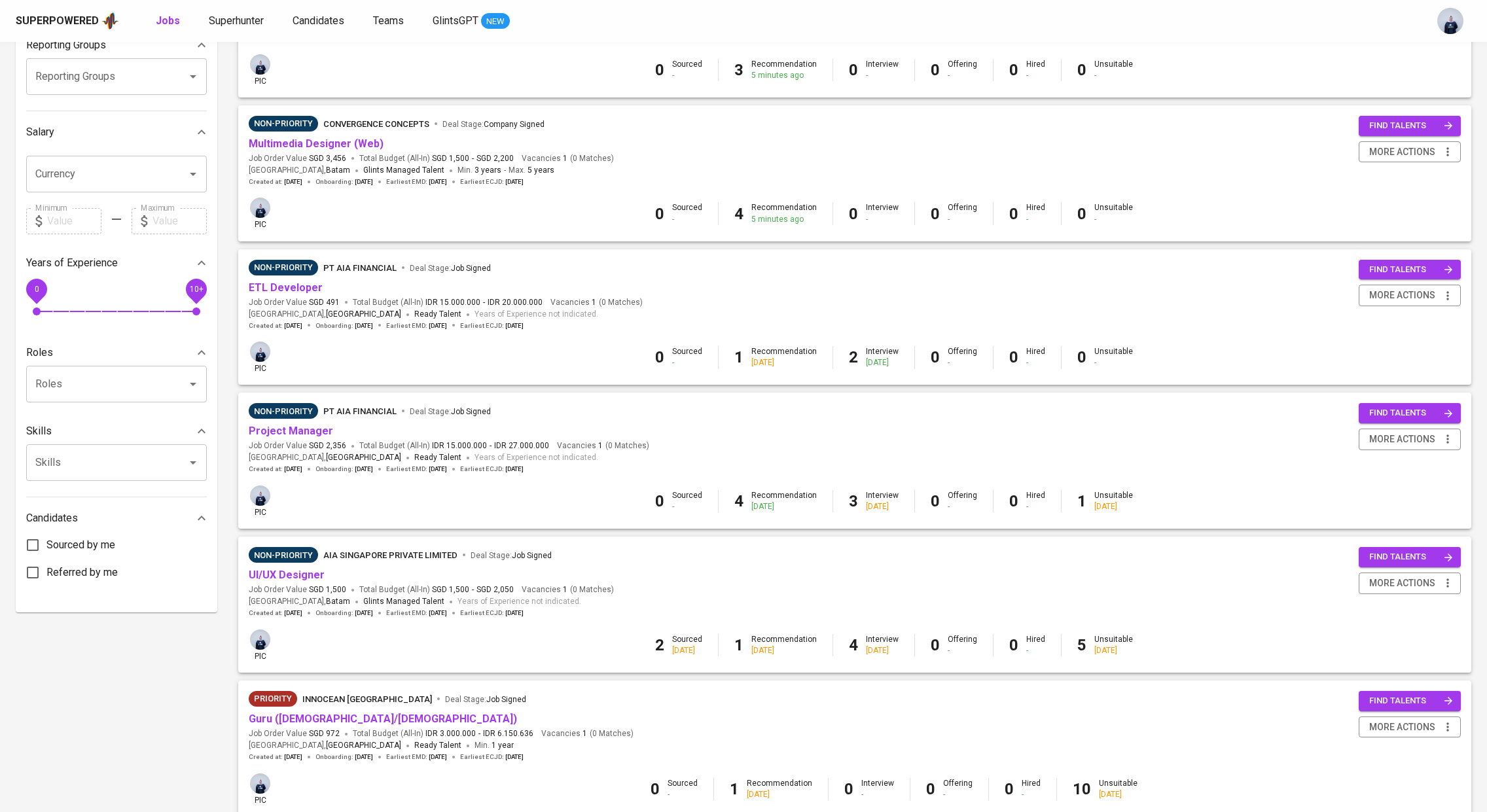
scroll to position [614, 0]
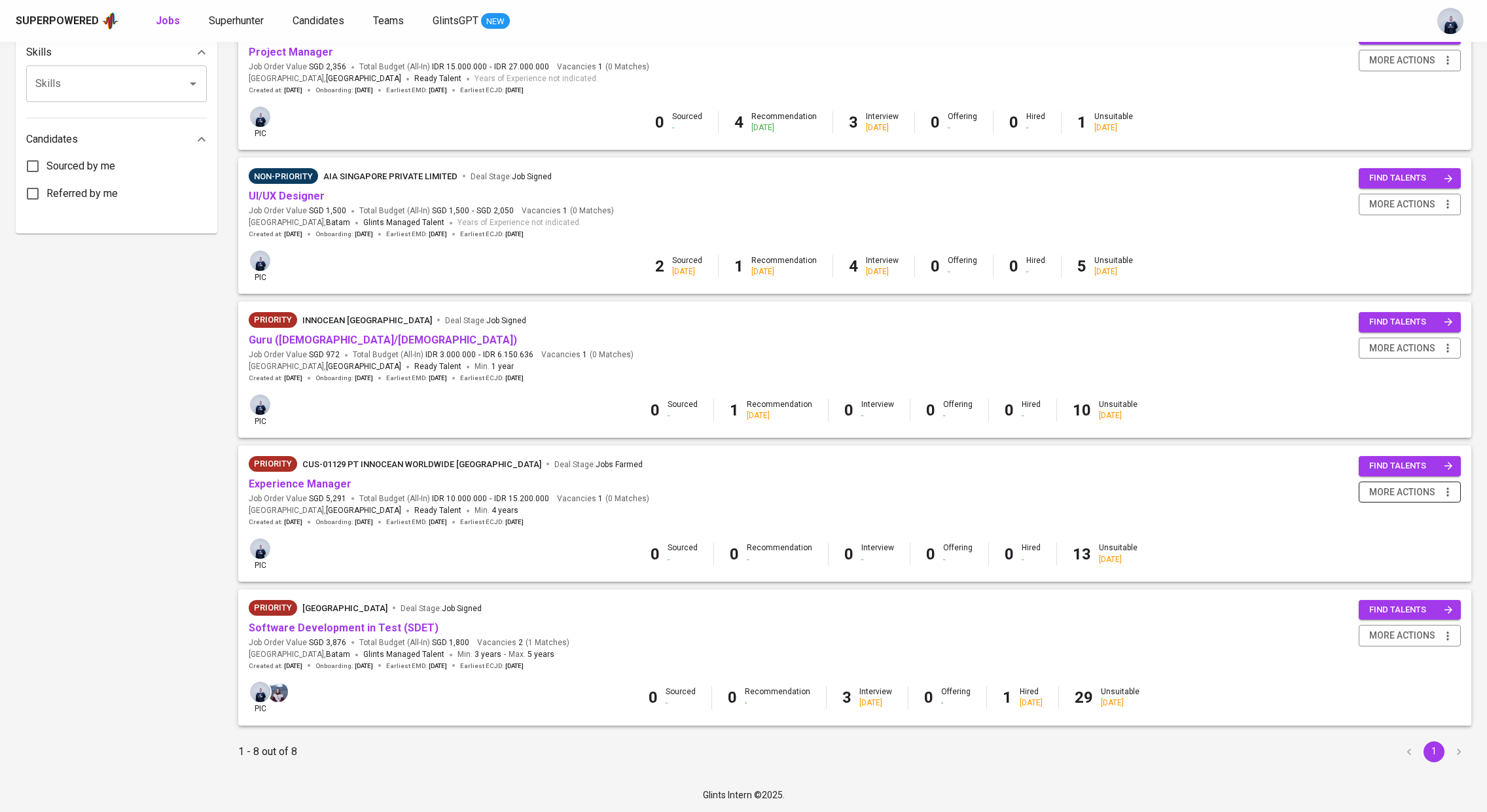
click at [1396, 493] on span "more actions" at bounding box center [1401, 492] width 66 height 16
click at [1356, 584] on div "Close Job" at bounding box center [1392, 584] width 115 height 14
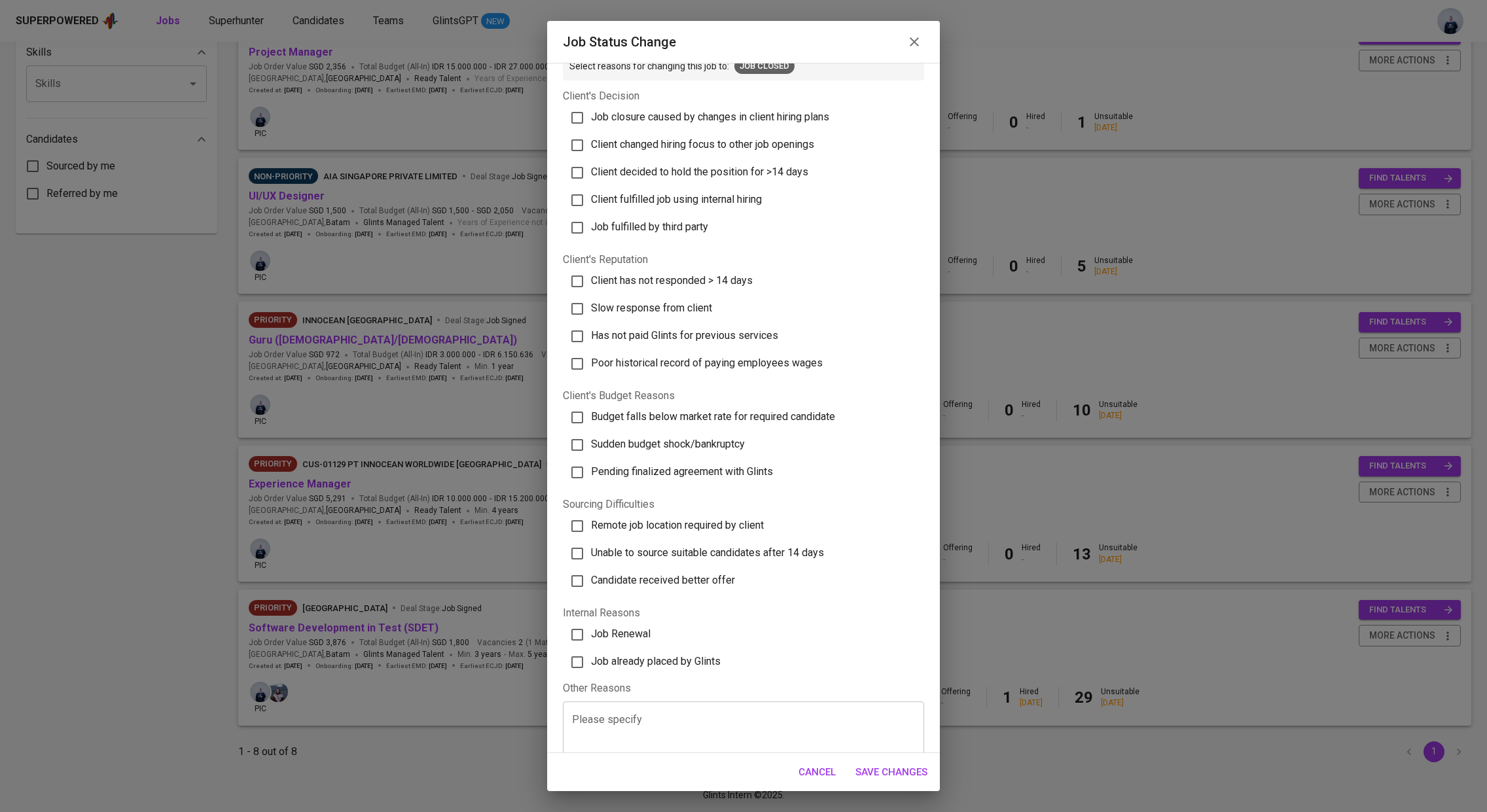
scroll to position [18, 0]
click at [692, 340] on span "Has not paid Glints for previous services" at bounding box center [684, 339] width 188 height 13
click at [591, 340] on input "Has not paid Glints for previous services" at bounding box center [577, 340] width 27 height 27
checkbox input "true"
click at [626, 728] on textarea at bounding box center [743, 741] width 343 height 50
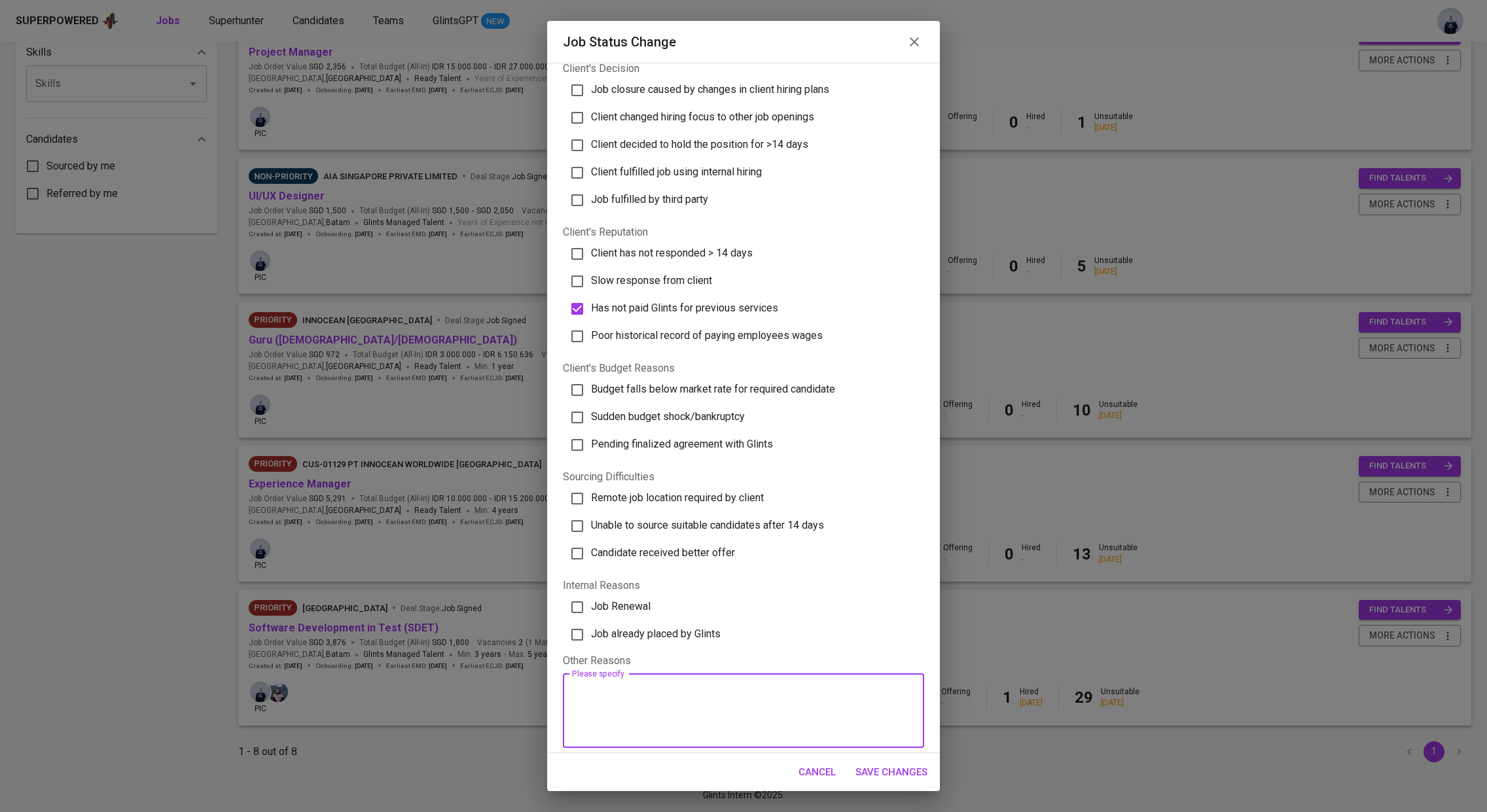
scroll to position [51, 0]
paste textarea "https://glints.sg.larksuite.com/docx/CUytdMiFDoDzpqxZyqblzxFEgVh?from=from_copy…"
type textarea "https://glints.sg.larksuite.com/docx/CUytdMiFDoDzpqxZyqblzxFEgVh?from=from_copy…"
click at [895, 766] on span "Save Changes" at bounding box center [891, 771] width 72 height 17
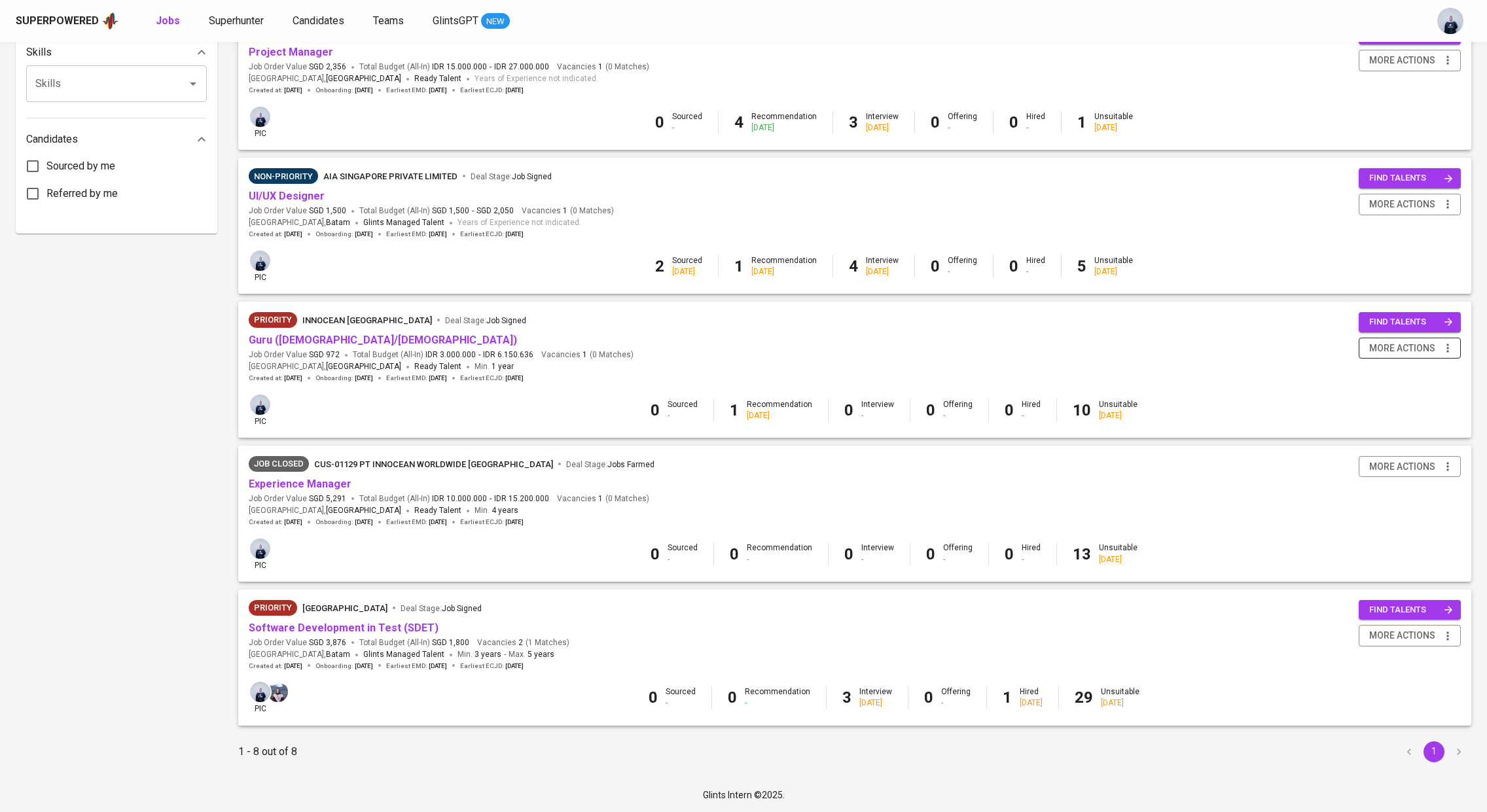
click at [1391, 347] on span "more actions" at bounding box center [1401, 348] width 66 height 16
click at [1358, 437] on div "Close Job" at bounding box center [1392, 440] width 115 height 14
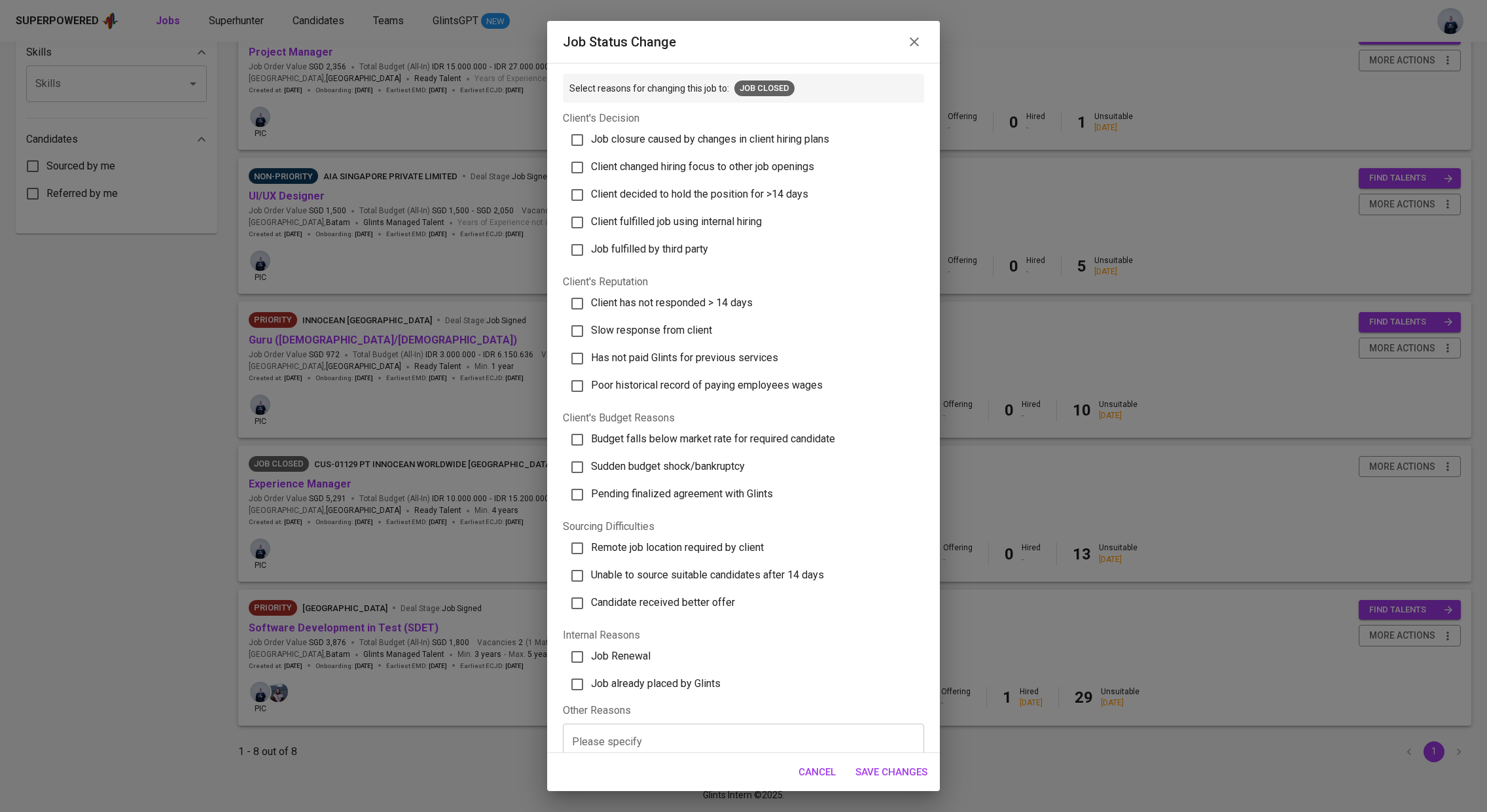
scroll to position [55, 0]
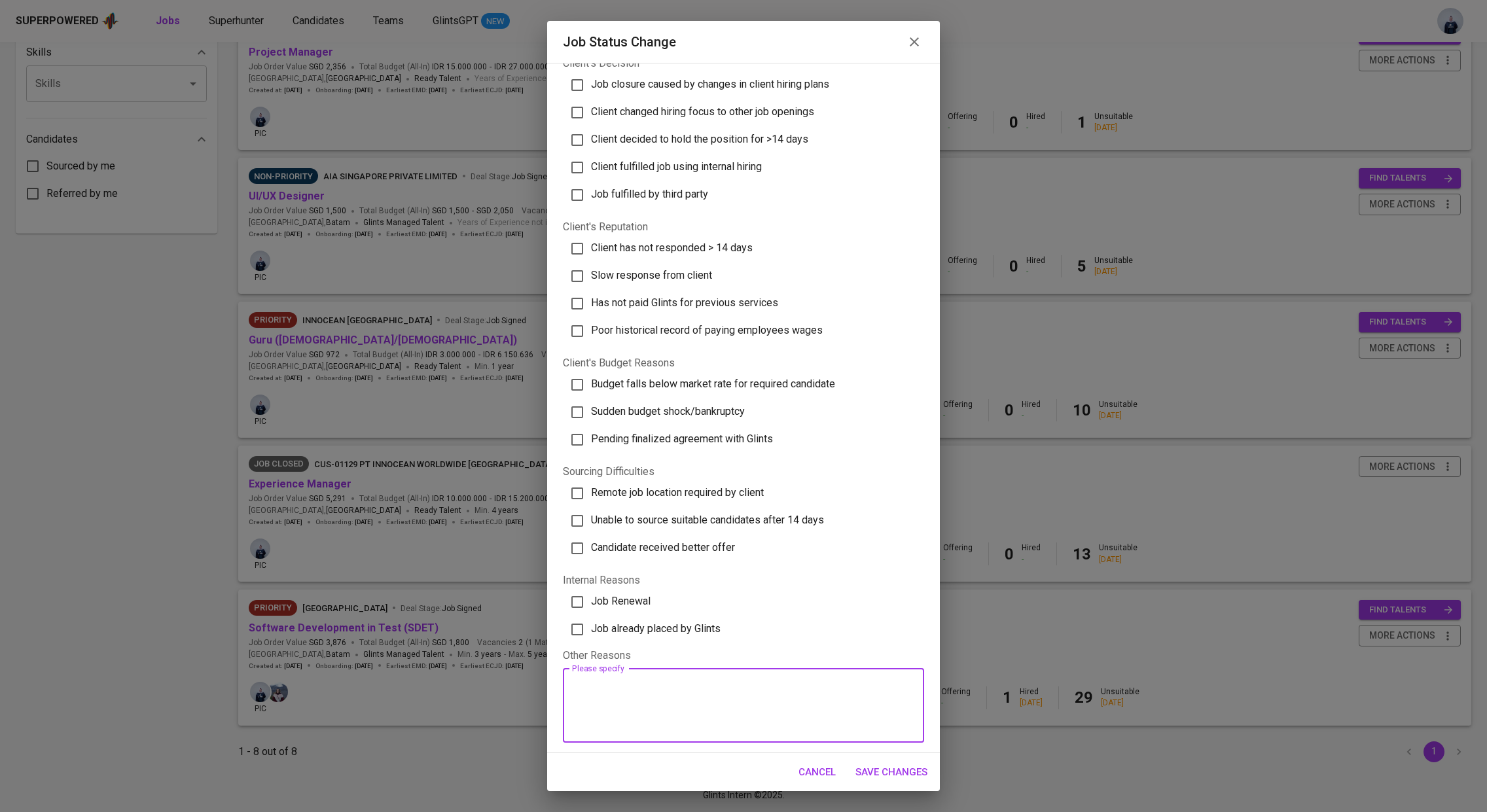
click at [617, 707] on textarea at bounding box center [743, 705] width 343 height 50
paste textarea "https://glints.sg.larksuite.com/docx/CUytdMiFDoDzpqxZyqblzxFEgVh?from=from_copy…"
type textarea "https://glints.sg.larksuite.com/docx/CUytdMiFDoDzpqxZyqblzxFEgVh?from=from_copy…"
click at [665, 297] on span "Has not paid Glints for previous services" at bounding box center [684, 303] width 188 height 13
click at [591, 297] on input "Has not paid Glints for previous services" at bounding box center [577, 303] width 27 height 27
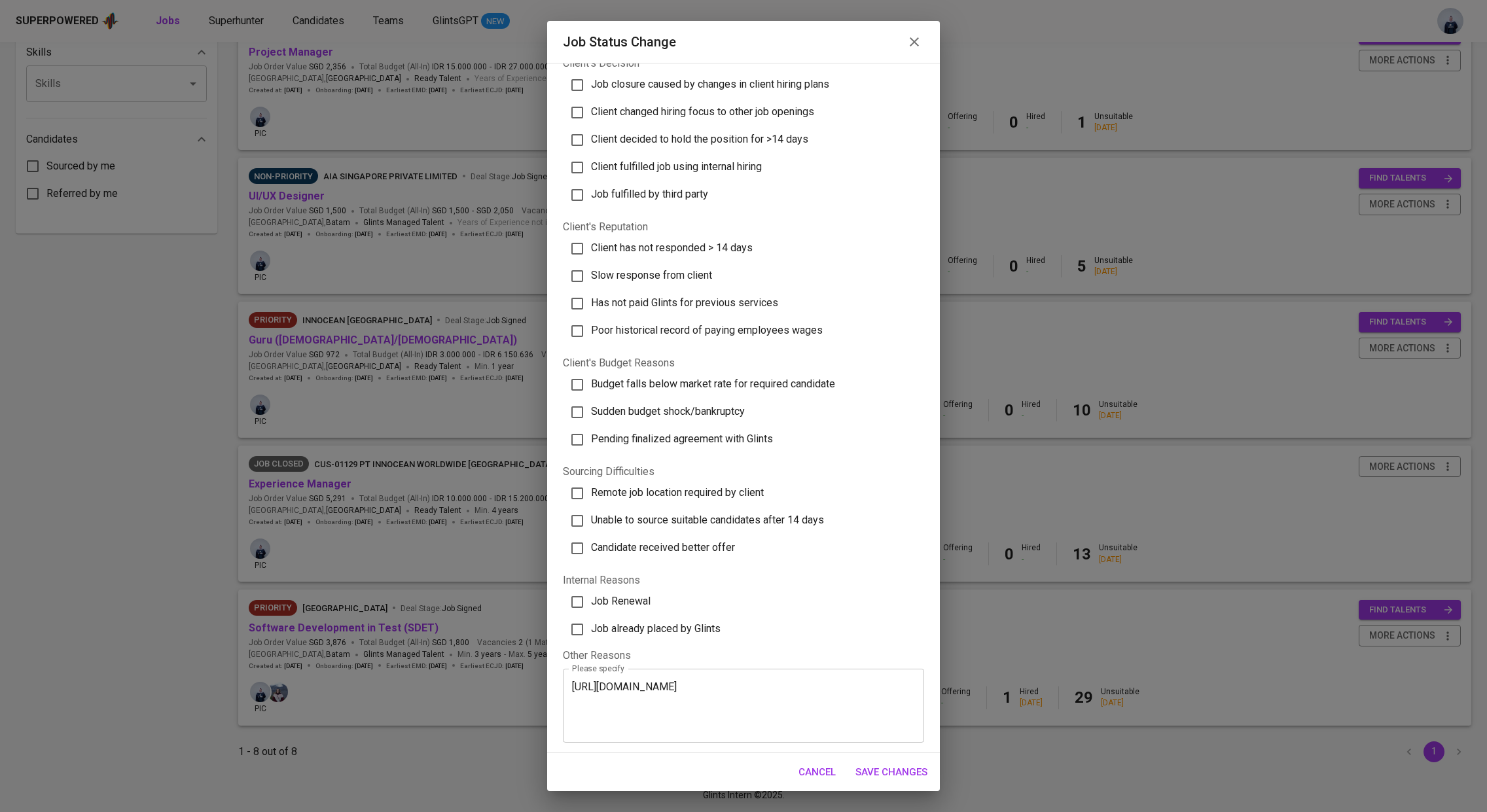
checkbox input "true"
click at [897, 765] on span "Save Changes" at bounding box center [891, 771] width 72 height 17
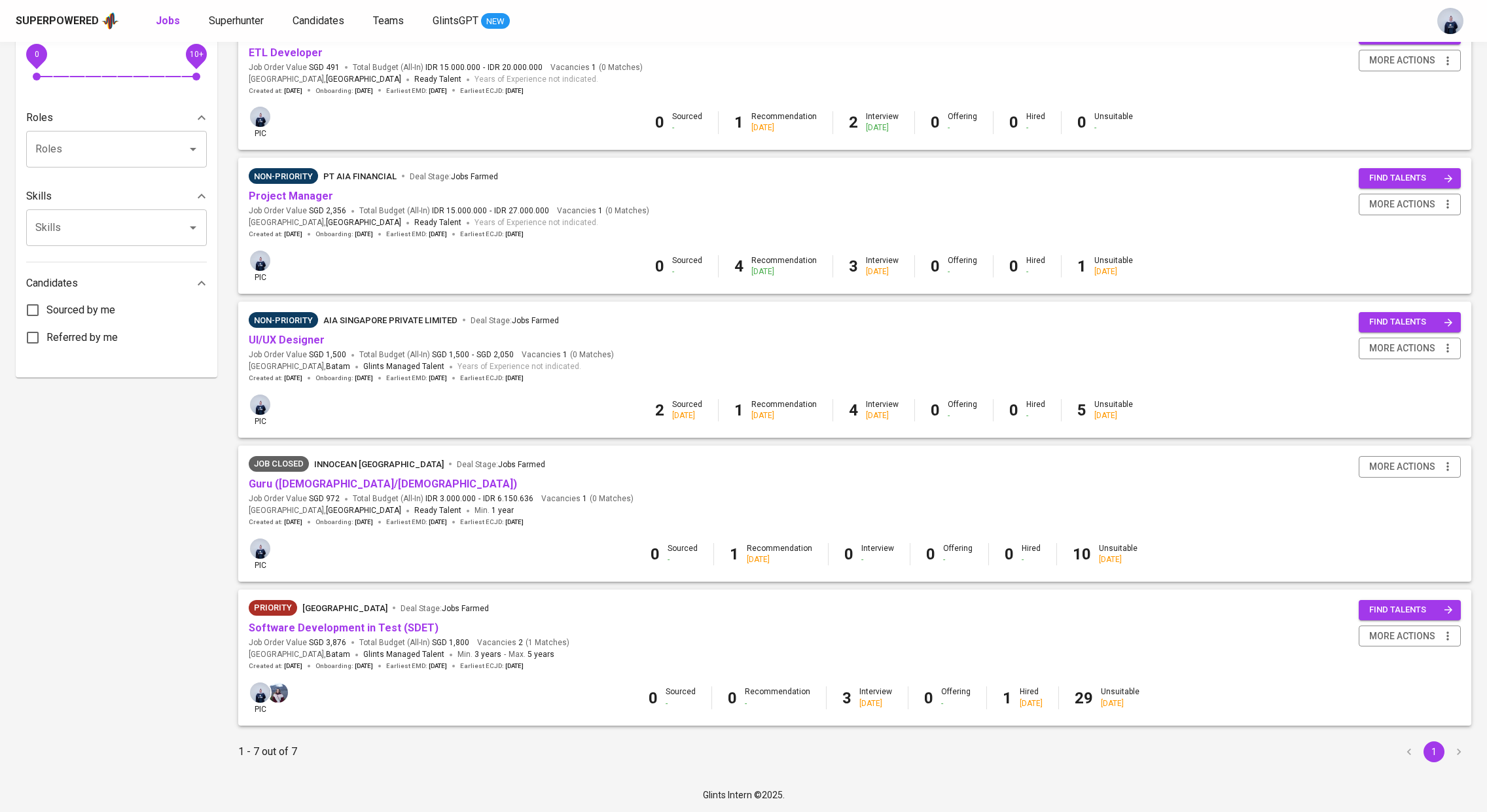
scroll to position [0, 0]
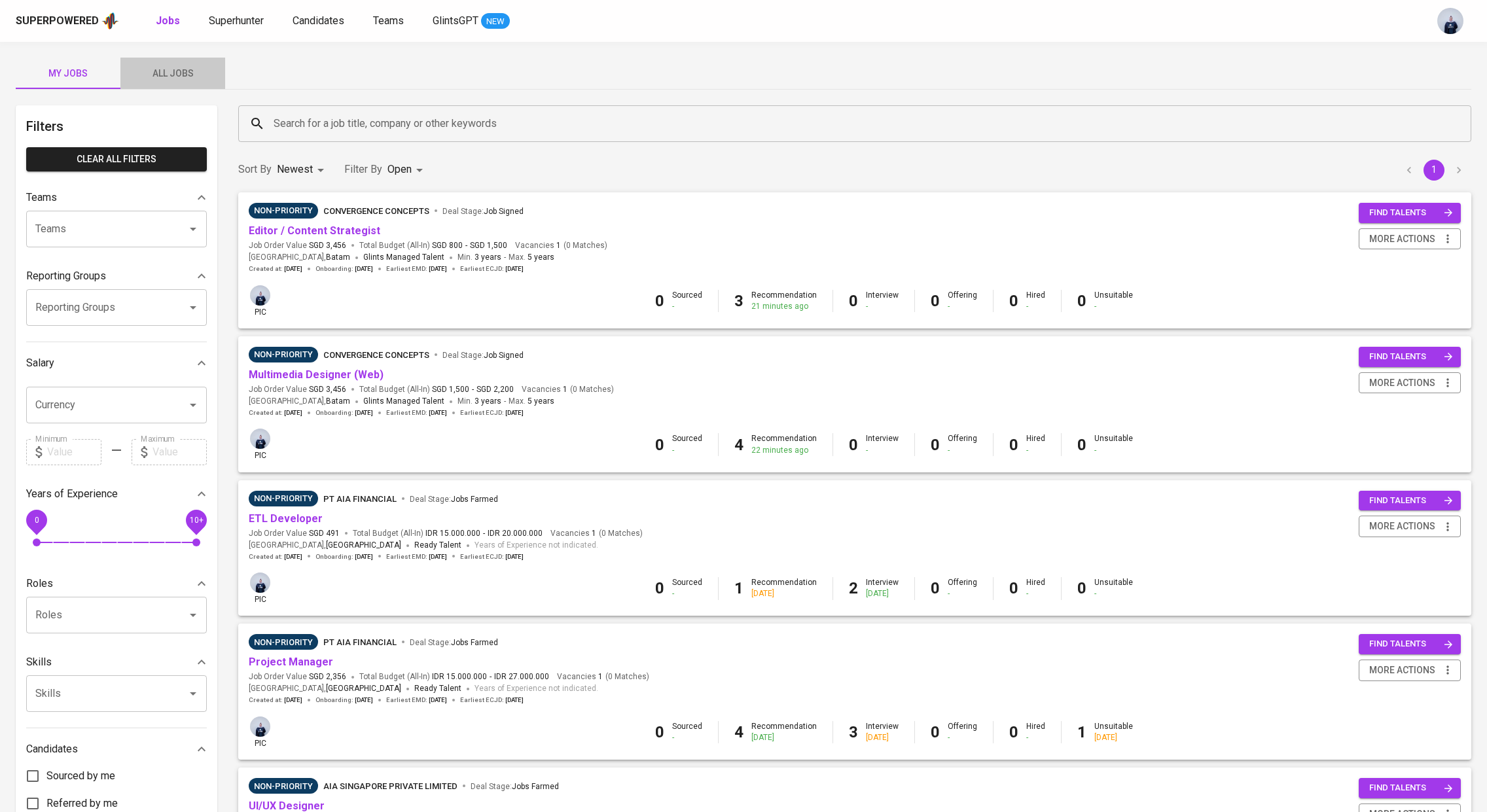
click at [176, 78] on span "All Jobs" at bounding box center [172, 74] width 89 height 16
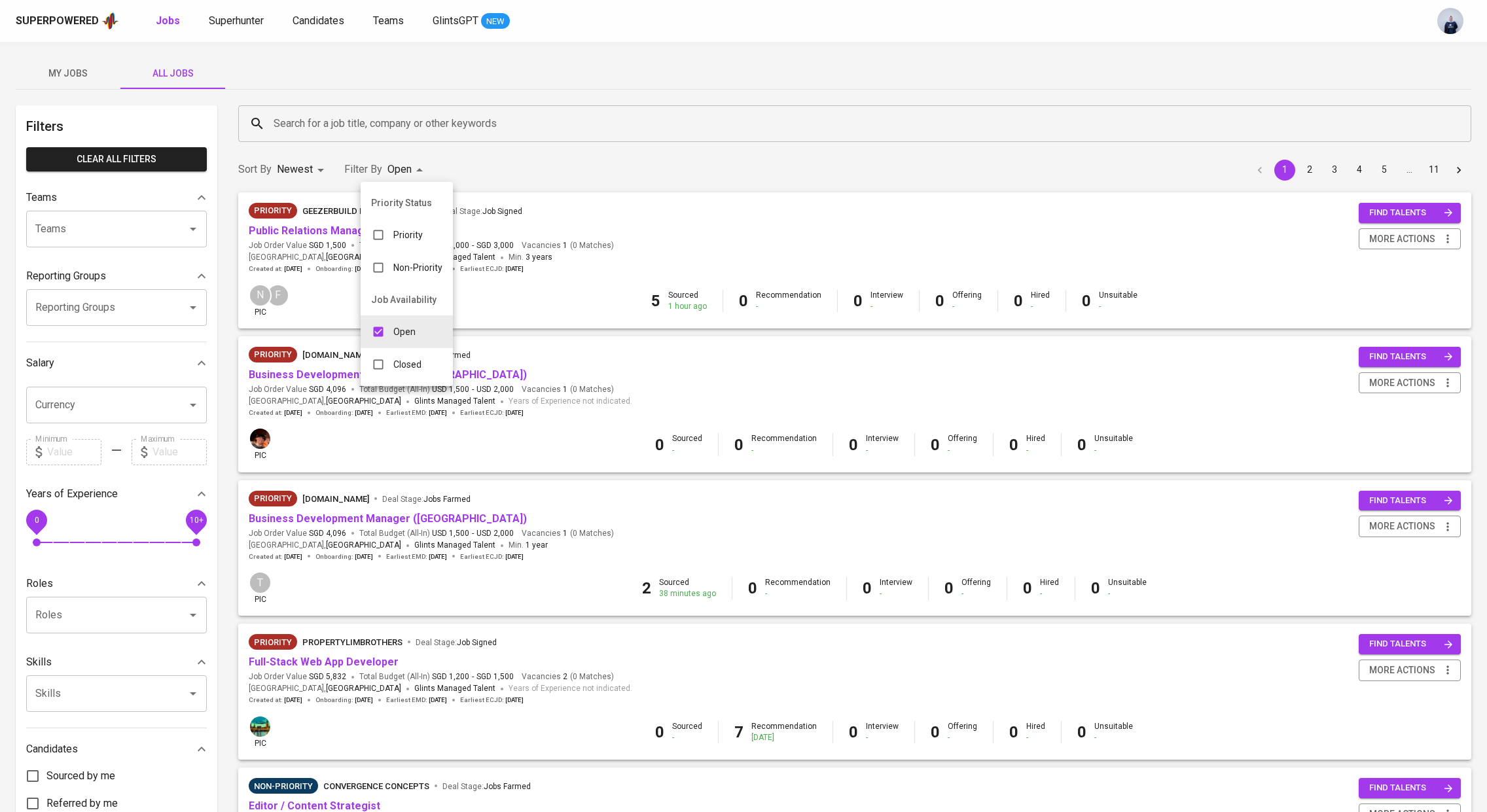
click at [407, 323] on div "Open" at bounding box center [393, 332] width 66 height 25
checkbox input "false"
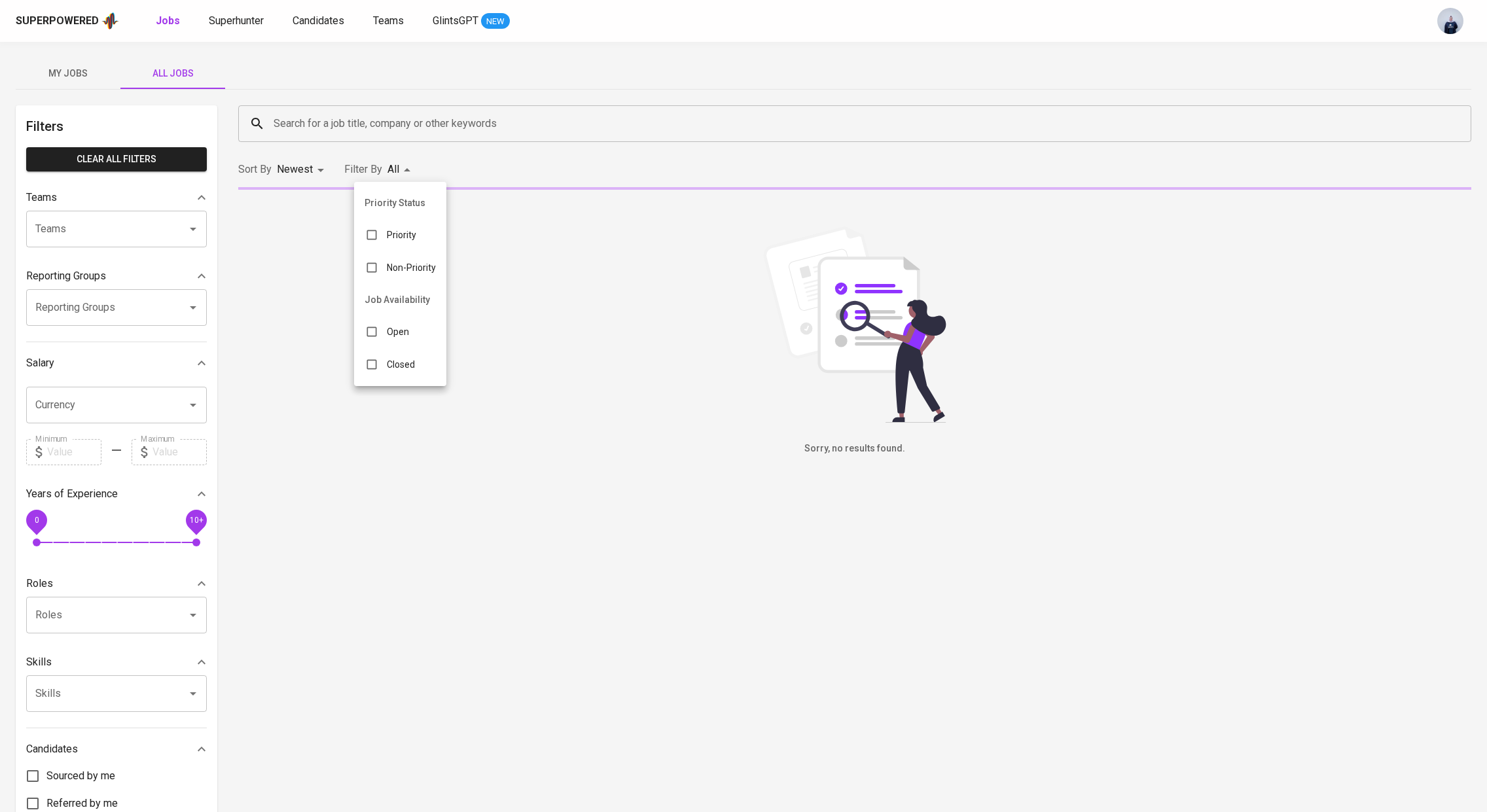
click at [407, 370] on div "Closed" at bounding box center [390, 364] width 71 height 25
type input "CLOSE"
checkbox input "true"
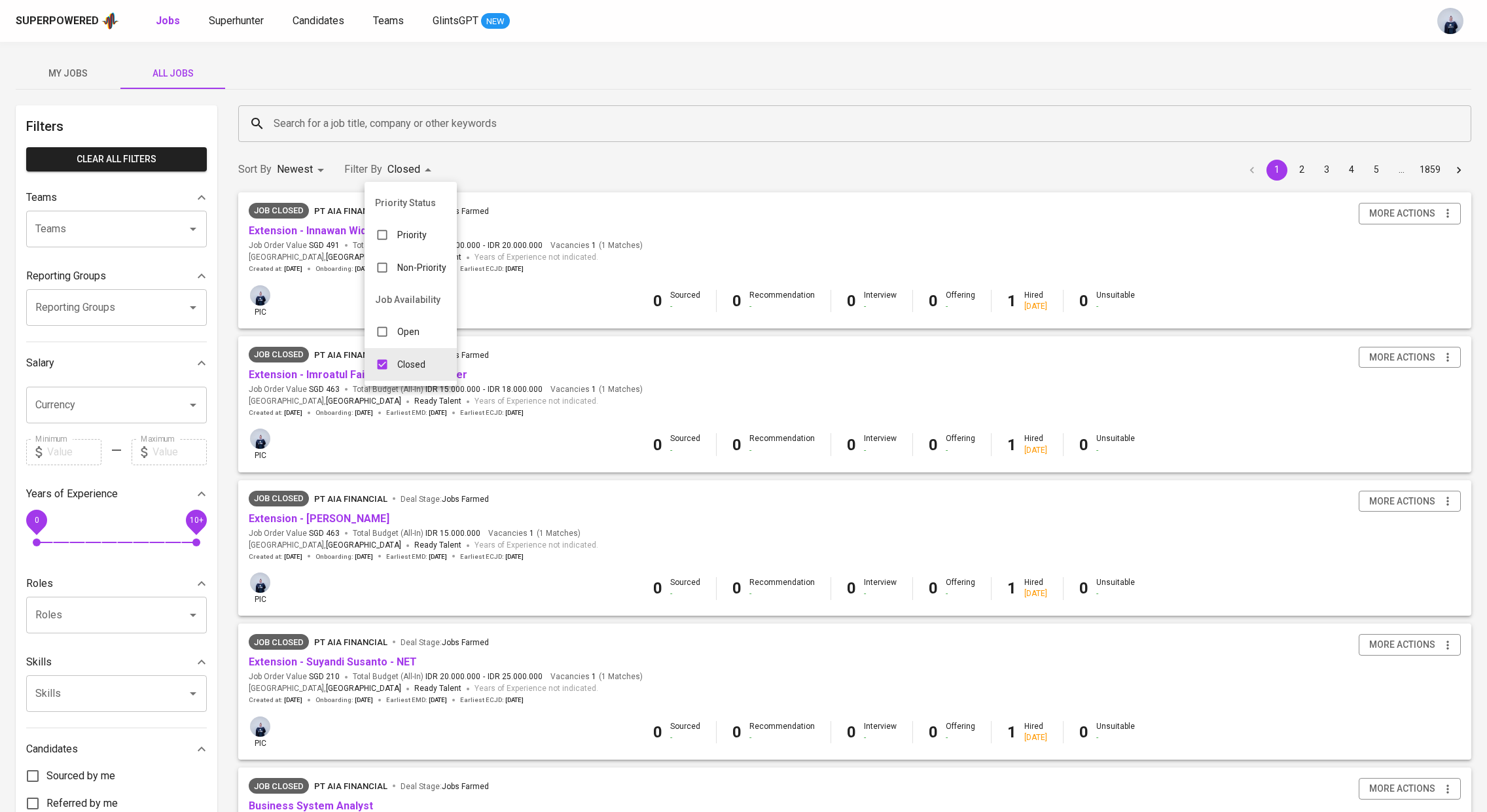
click at [714, 98] on div at bounding box center [743, 406] width 1487 height 812
